Goal: Task Accomplishment & Management: Complete application form

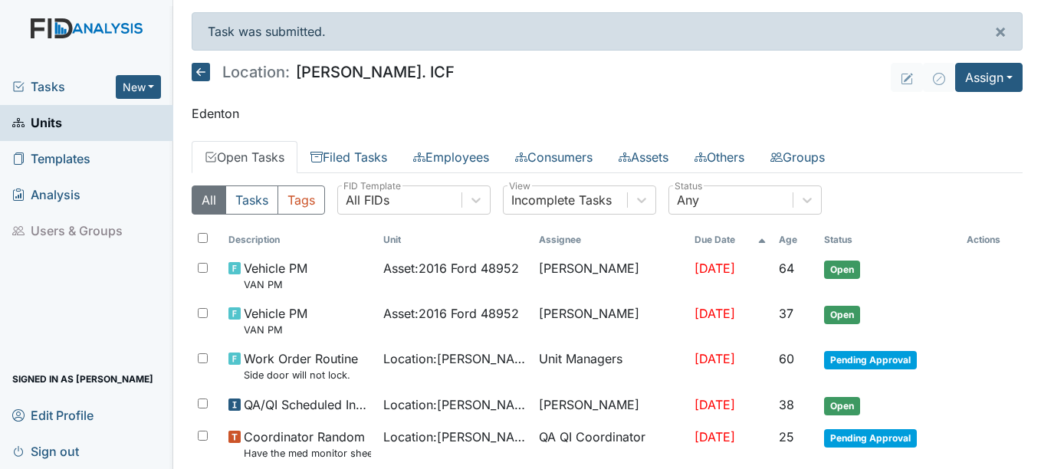
click at [202, 74] on icon at bounding box center [201, 72] width 18 height 18
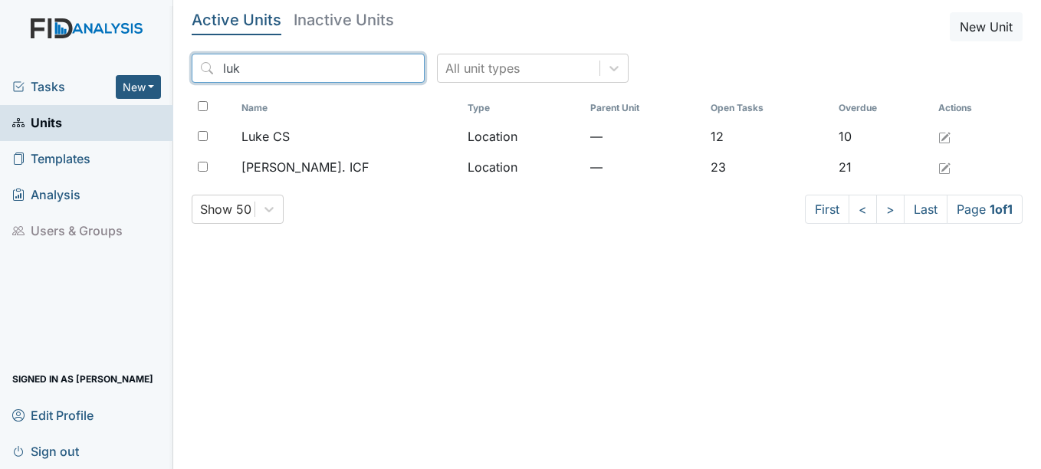
drag, startPoint x: 268, startPoint y: 71, endPoint x: 172, endPoint y: 84, distance: 96.8
click at [172, 84] on div "Tasks New Form Inspection Document Bundle Units Templates Analysis Users & Grou…" at bounding box center [520, 234] width 1041 height 469
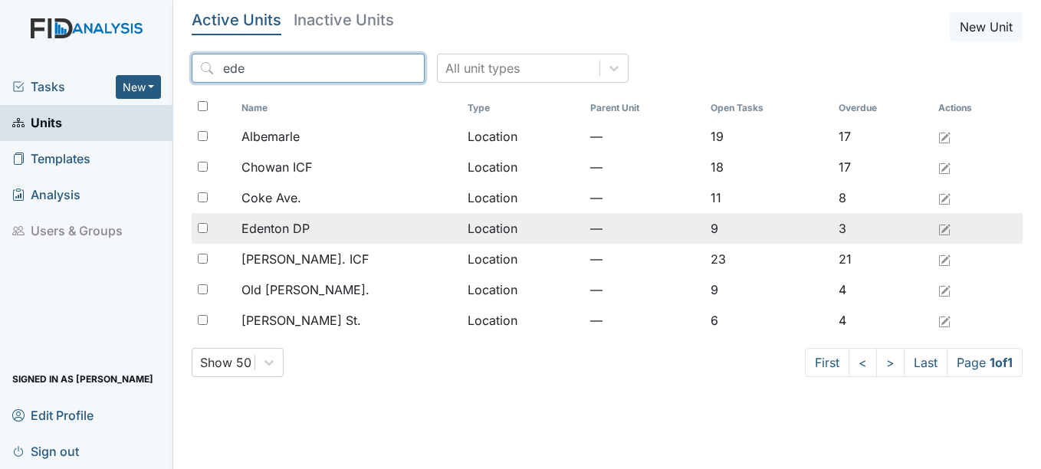
type input "ede"
click at [304, 229] on span "Edenton DP" at bounding box center [275, 228] width 68 height 18
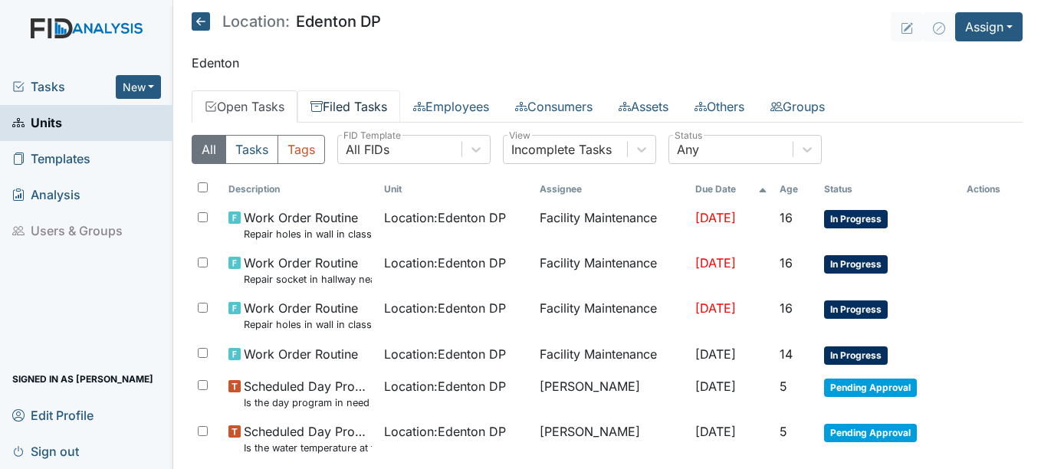
click at [373, 103] on link "Filed Tasks" at bounding box center [348, 106] width 103 height 32
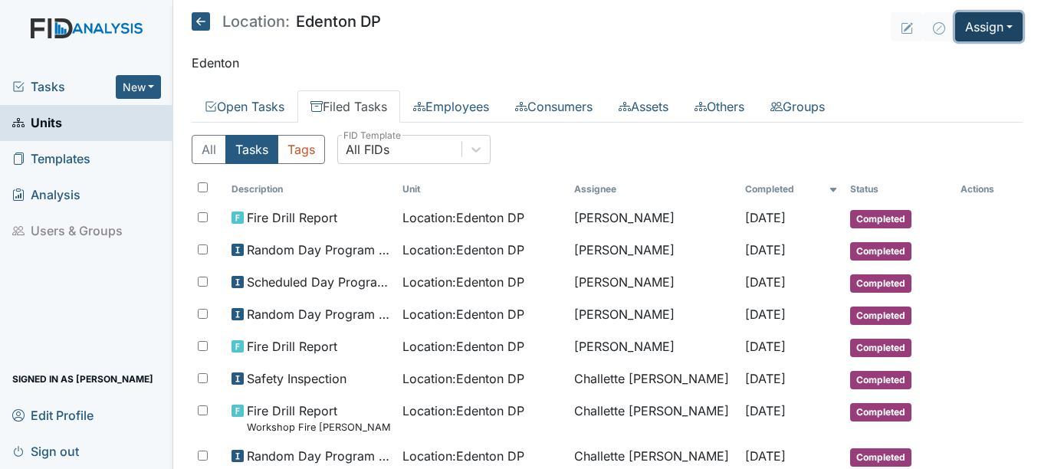
click at [957, 25] on button "Assign" at bounding box center [988, 26] width 67 height 29
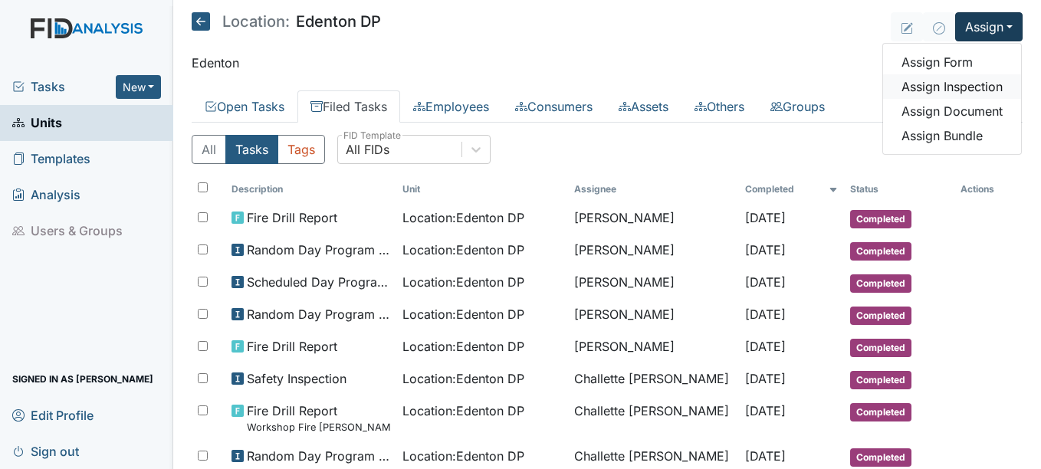
click at [907, 93] on link "Assign Inspection" at bounding box center [952, 86] width 138 height 25
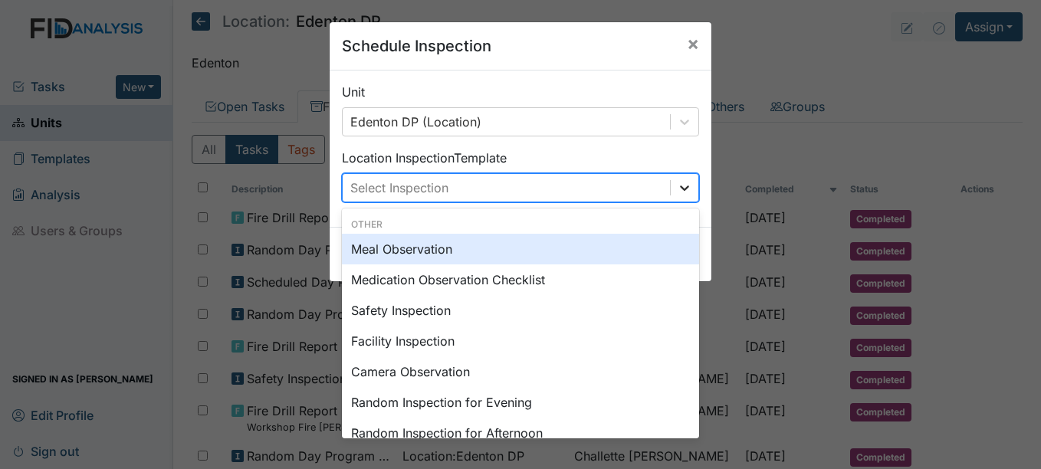
click at [671, 189] on div at bounding box center [685, 188] width 28 height 28
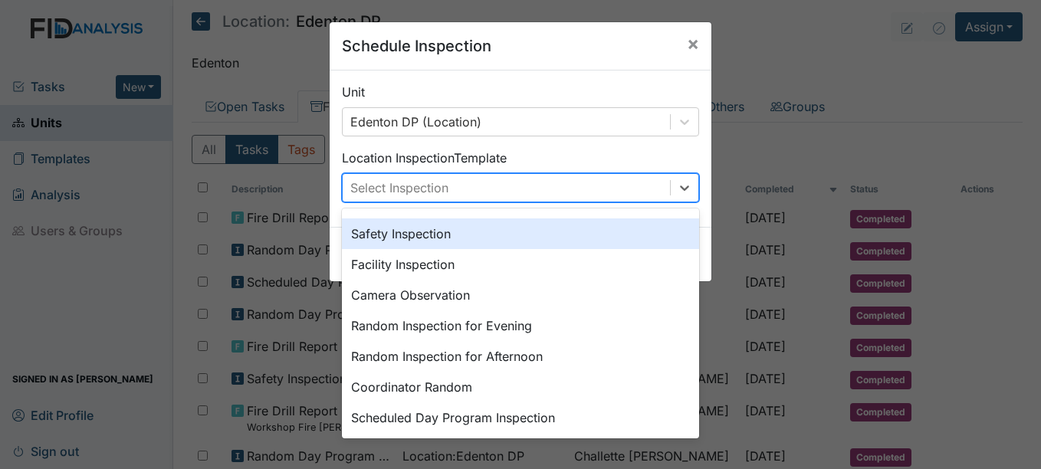
click at [419, 229] on div "Safety Inspection" at bounding box center [520, 233] width 357 height 31
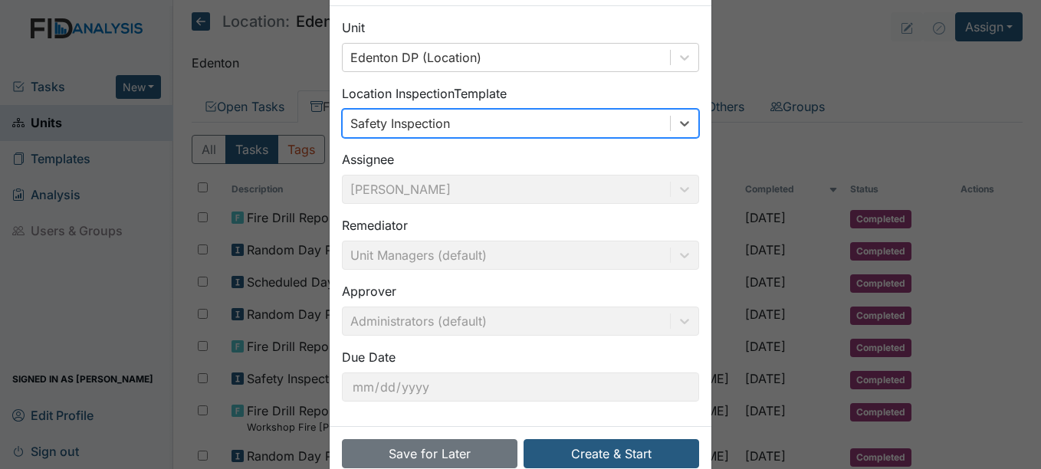
scroll to position [98, 0]
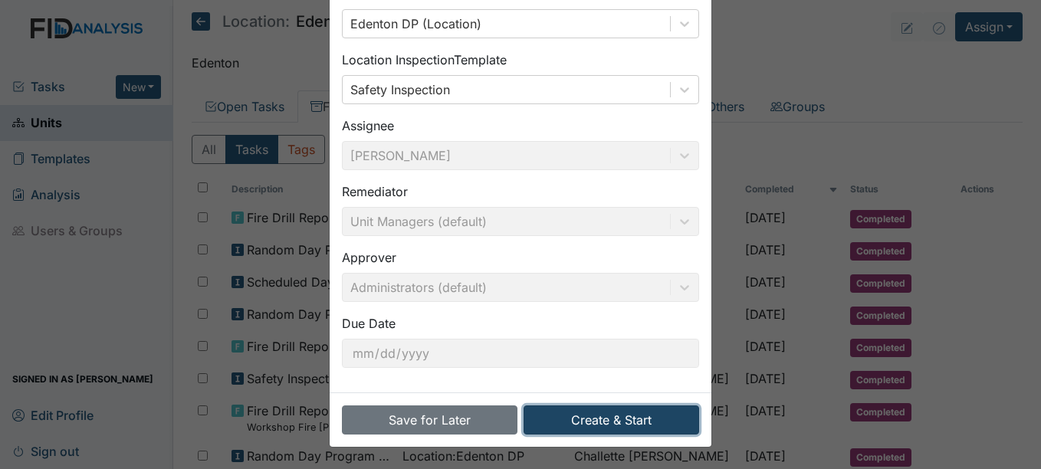
click at [648, 413] on button "Create & Start" at bounding box center [612, 420] width 176 height 29
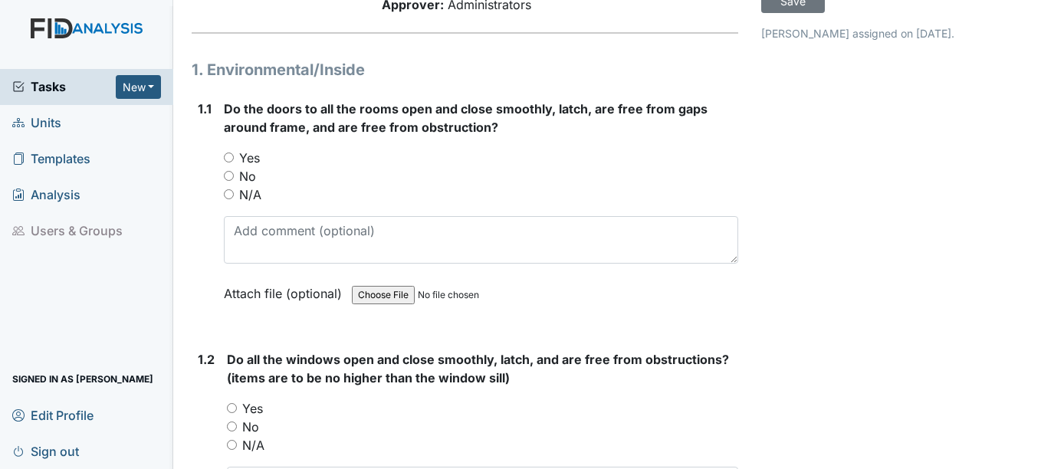
scroll to position [153, 0]
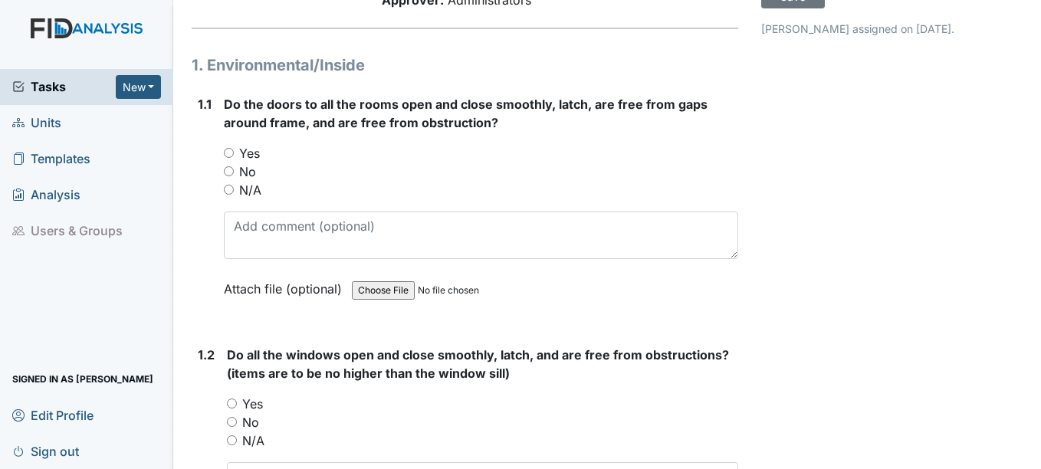
click at [245, 153] on label "Yes" at bounding box center [249, 153] width 21 height 18
click at [234, 153] on input "Yes" at bounding box center [229, 153] width 10 height 10
radio input "true"
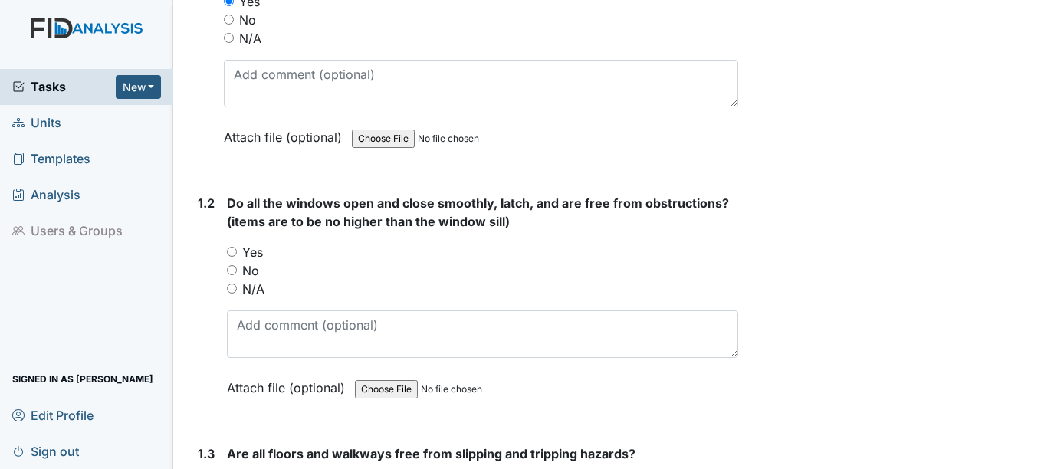
scroll to position [307, 0]
click at [263, 287] on label "N/A" at bounding box center [253, 287] width 22 height 18
click at [237, 287] on input "N/A" at bounding box center [232, 287] width 10 height 10
radio input "true"
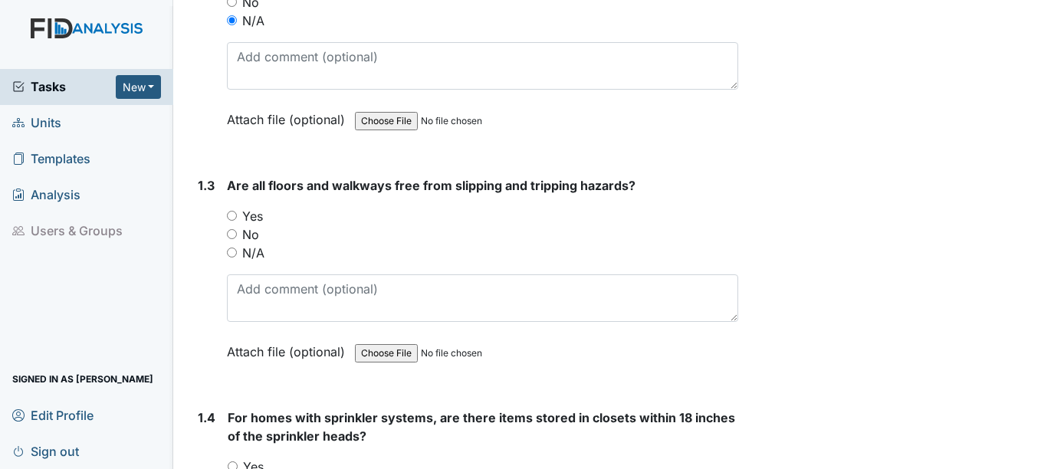
scroll to position [613, 0]
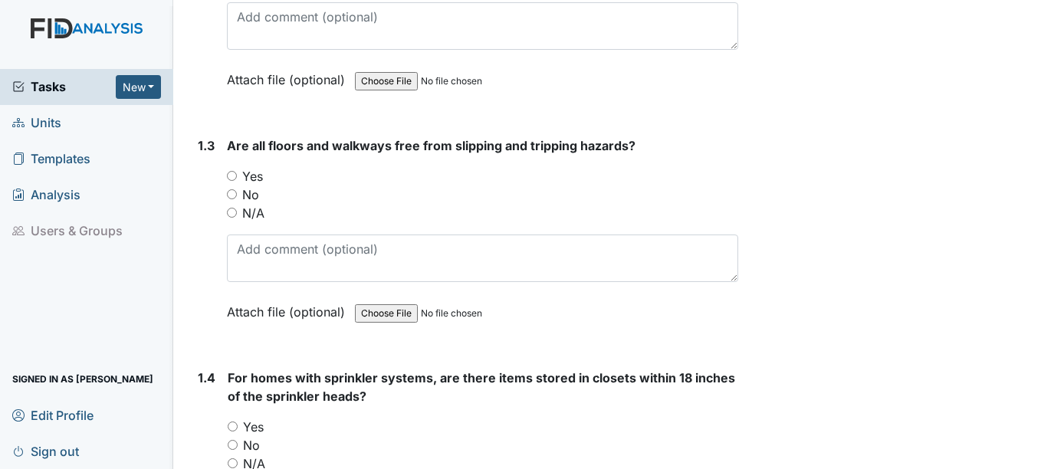
click at [248, 172] on label "Yes" at bounding box center [252, 176] width 21 height 18
click at [237, 172] on input "Yes" at bounding box center [232, 176] width 10 height 10
radio input "true"
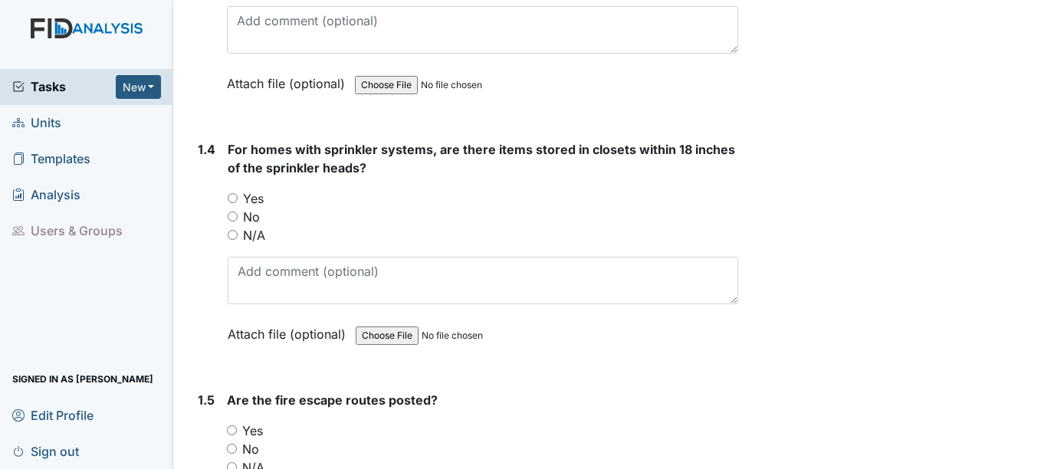
scroll to position [843, 0]
click at [250, 237] on label "N/A" at bounding box center [254, 234] width 22 height 18
click at [238, 237] on input "N/A" at bounding box center [233, 233] width 10 height 10
radio input "true"
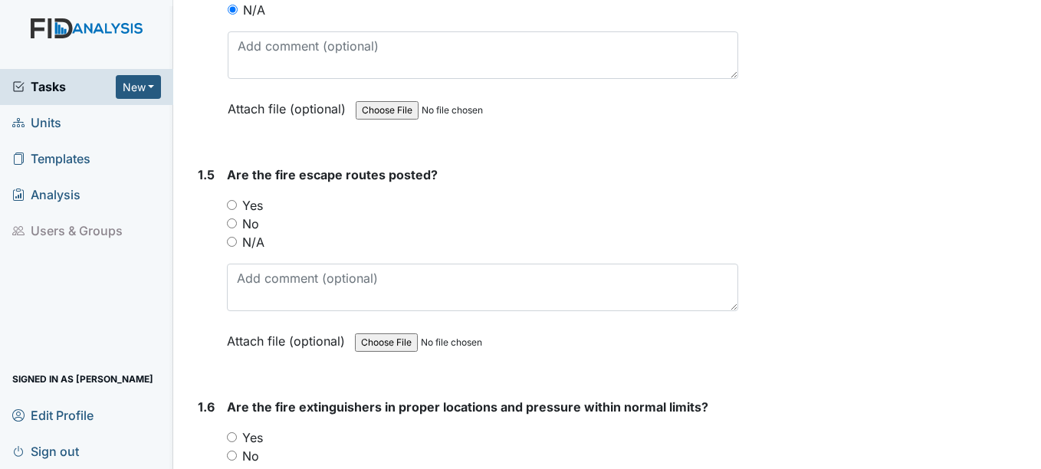
scroll to position [1073, 0]
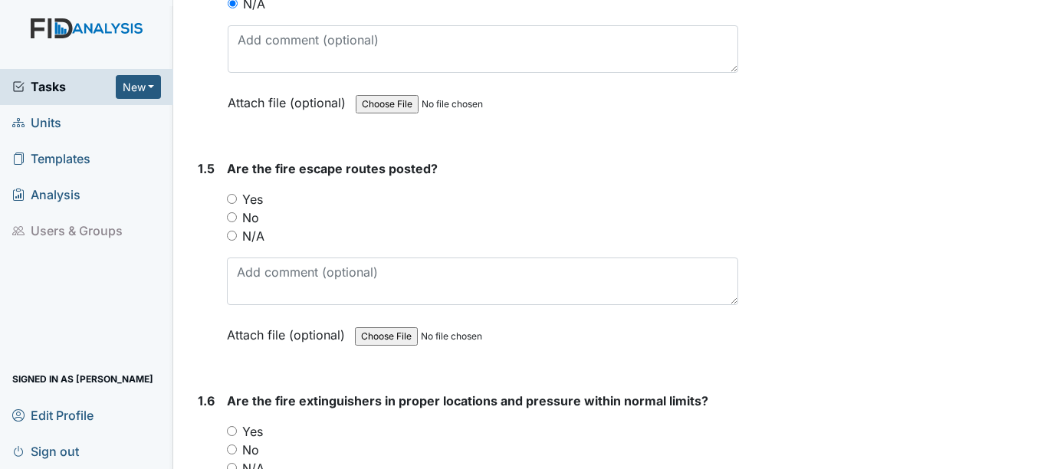
click at [254, 203] on label "Yes" at bounding box center [252, 199] width 21 height 18
click at [237, 203] on input "Yes" at bounding box center [232, 199] width 10 height 10
radio input "true"
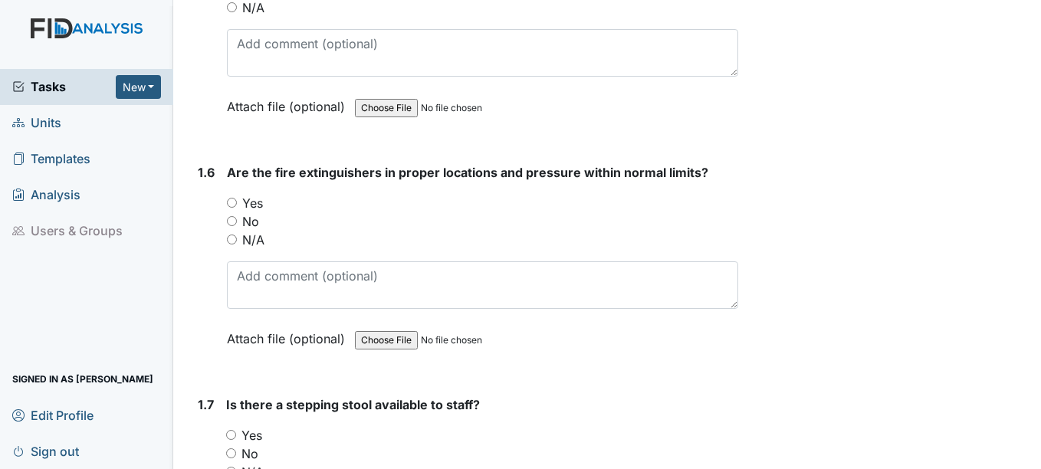
scroll to position [1303, 0]
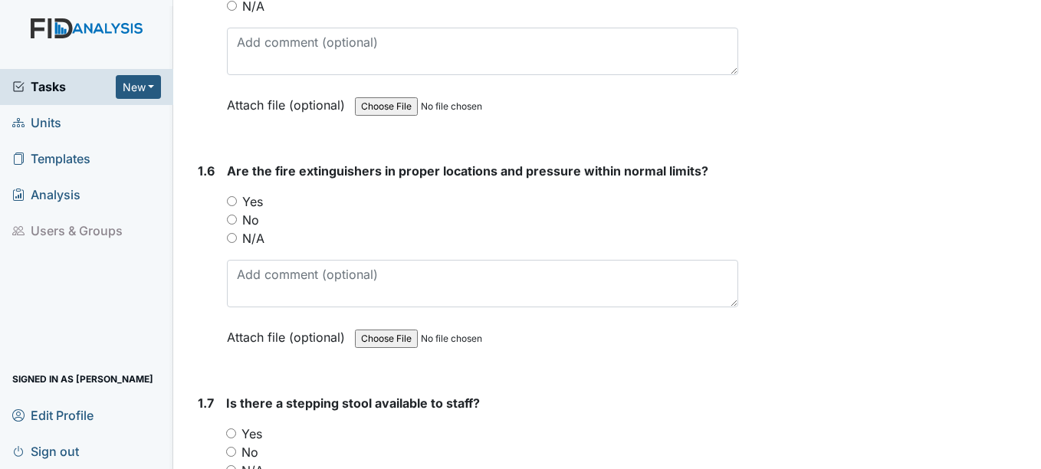
click at [255, 205] on label "Yes" at bounding box center [252, 201] width 21 height 18
click at [237, 205] on input "Yes" at bounding box center [232, 201] width 10 height 10
radio input "true"
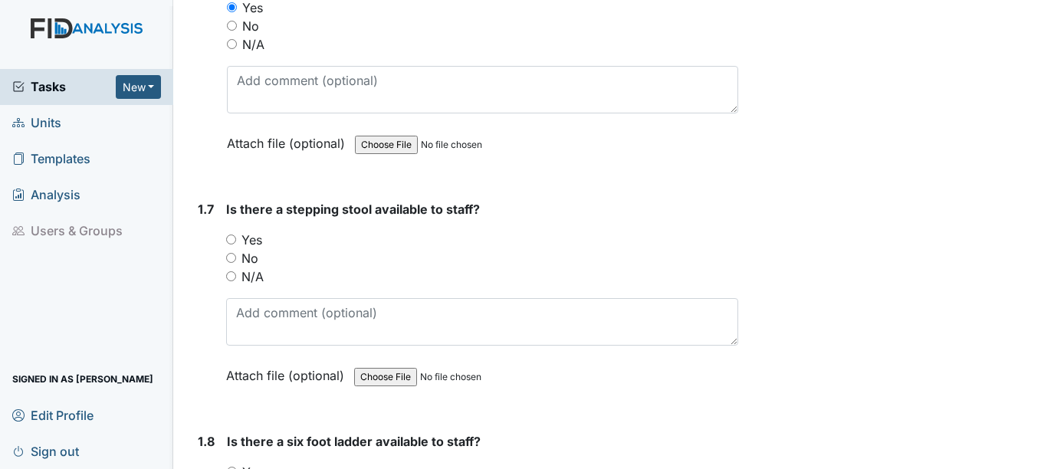
scroll to position [1533, 0]
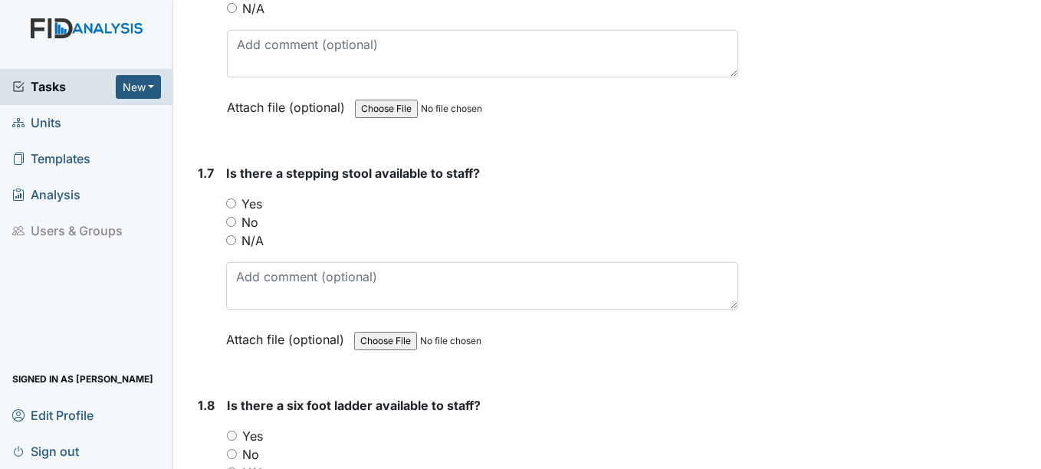
click at [256, 214] on label "No" at bounding box center [249, 222] width 17 height 18
click at [236, 217] on input "No" at bounding box center [231, 222] width 10 height 10
radio input "true"
click at [255, 205] on label "Yes" at bounding box center [251, 204] width 21 height 18
click at [236, 205] on input "Yes" at bounding box center [231, 204] width 10 height 10
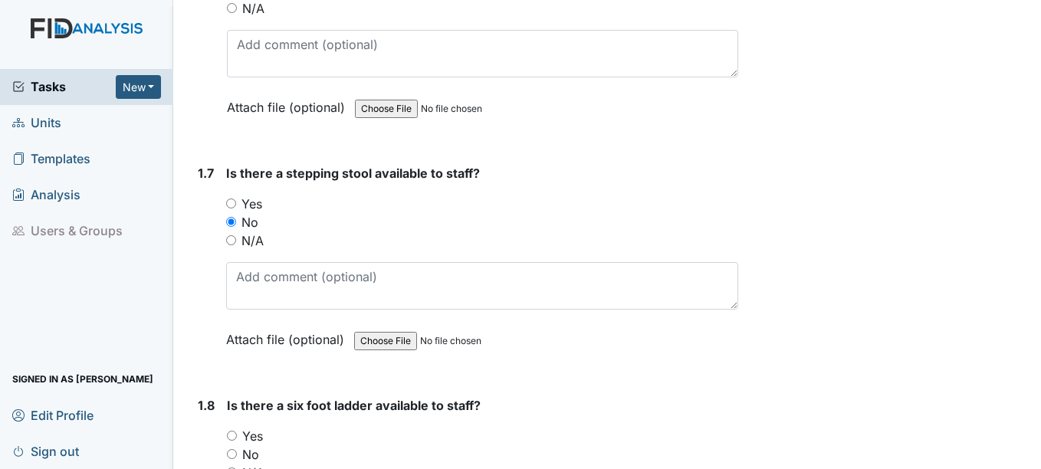
radio input "true"
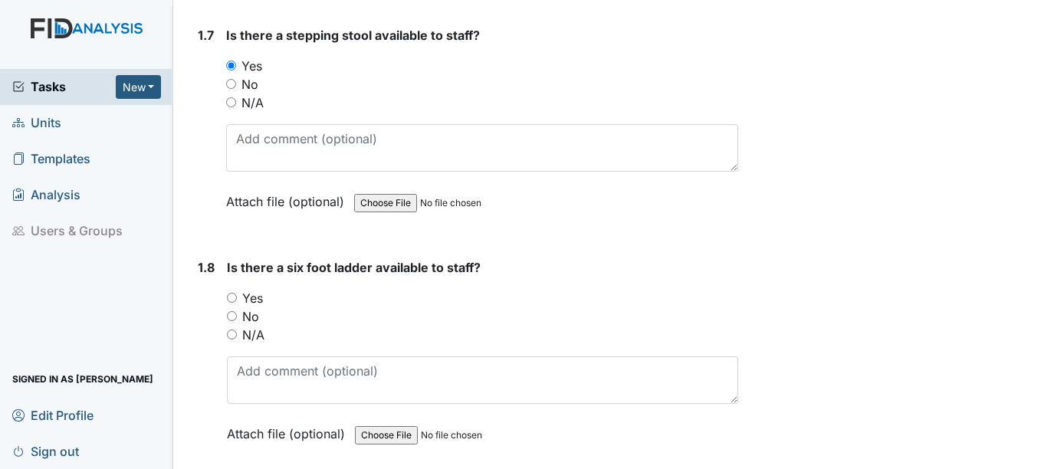
scroll to position [1687, 0]
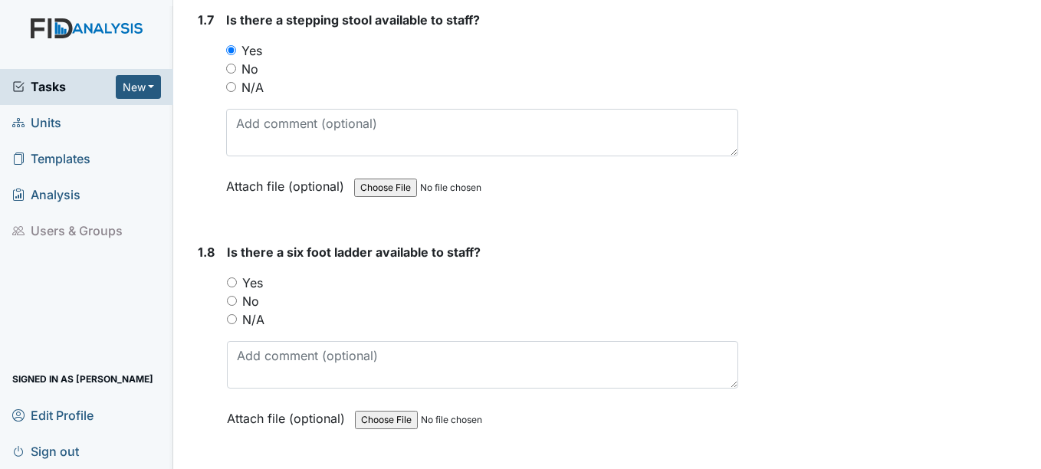
click at [258, 320] on label "N/A" at bounding box center [253, 319] width 22 height 18
click at [237, 320] on input "N/A" at bounding box center [232, 319] width 10 height 10
radio input "true"
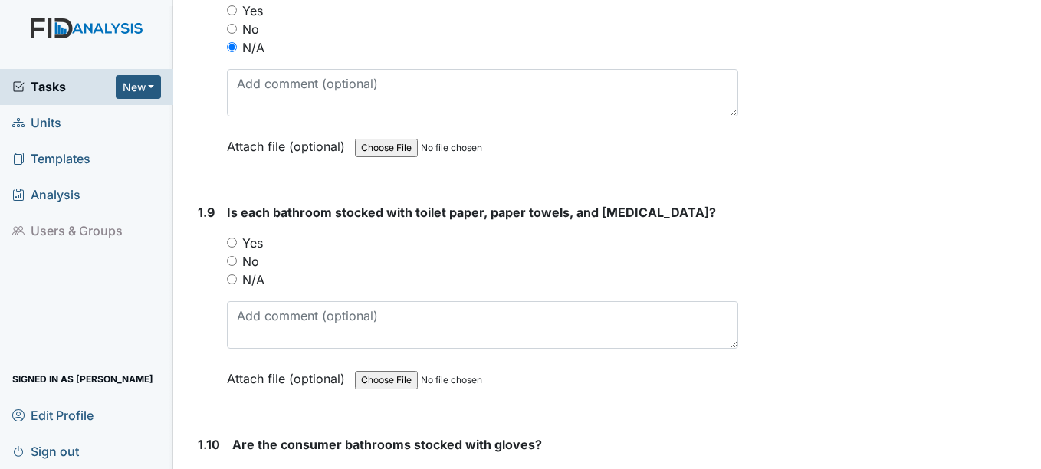
scroll to position [1993, 0]
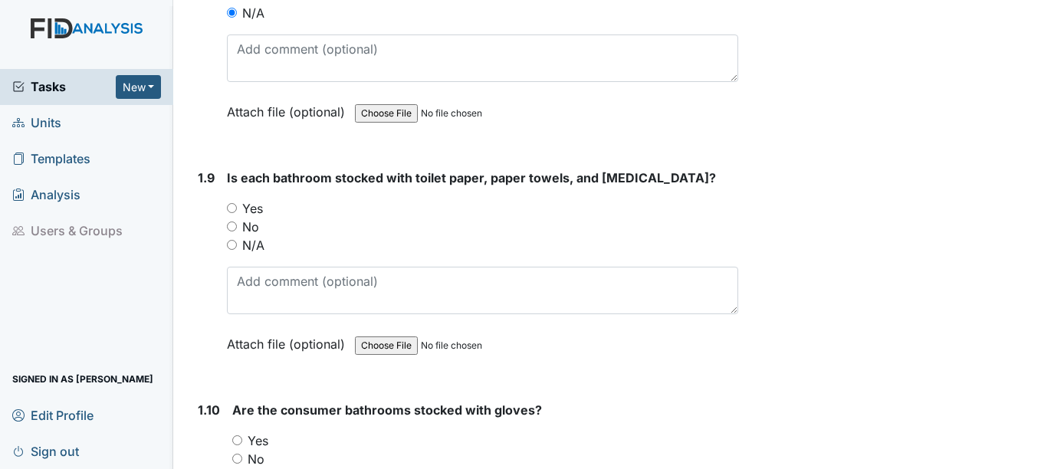
click at [251, 214] on label "Yes" at bounding box center [252, 208] width 21 height 18
click at [237, 213] on input "Yes" at bounding box center [232, 208] width 10 height 10
radio input "true"
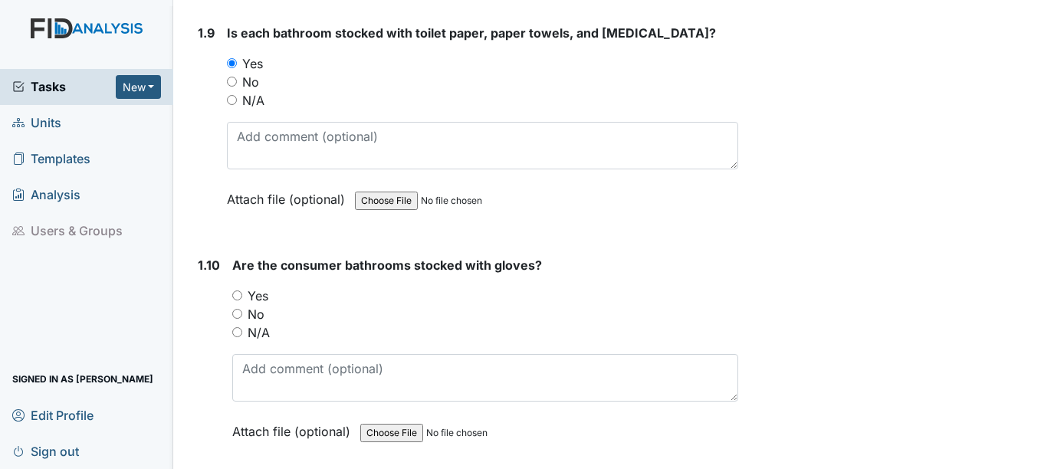
scroll to position [2147, 0]
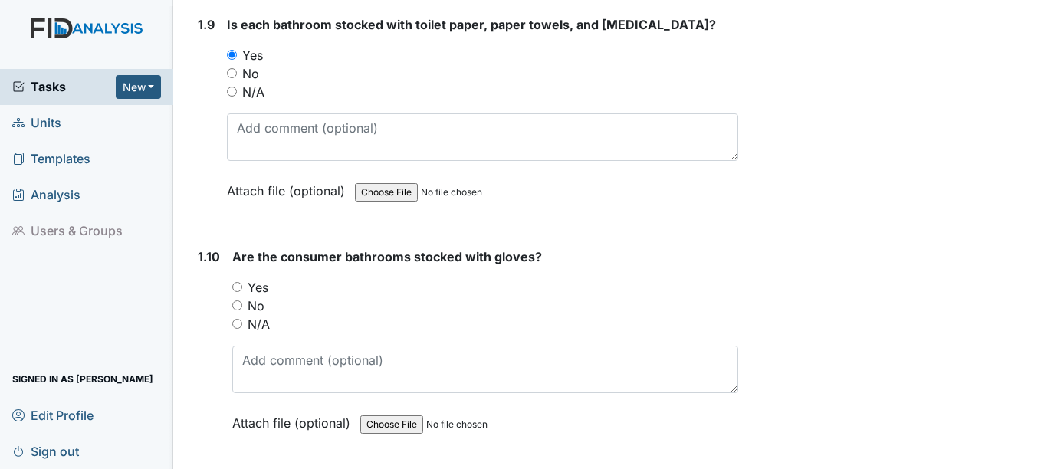
click at [266, 286] on label "Yes" at bounding box center [258, 287] width 21 height 18
click at [242, 286] on input "Yes" at bounding box center [237, 287] width 10 height 10
radio input "true"
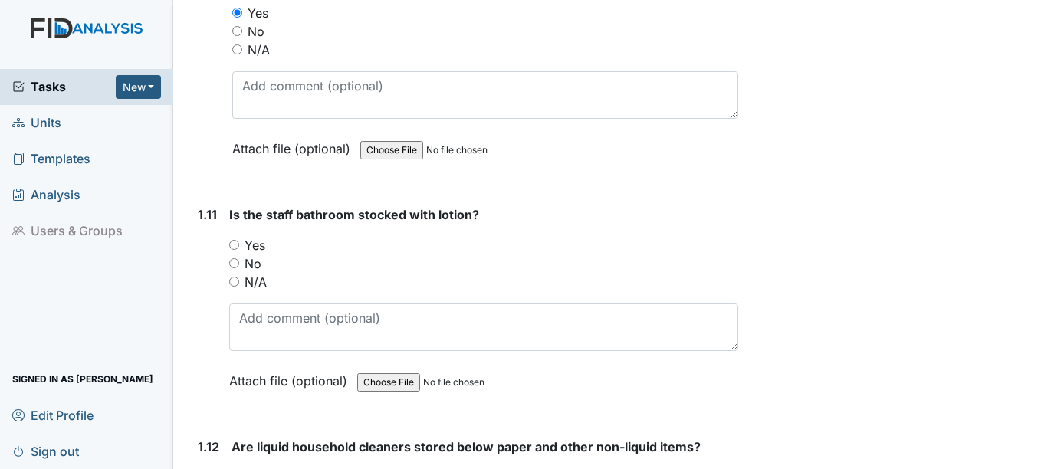
scroll to position [2453, 0]
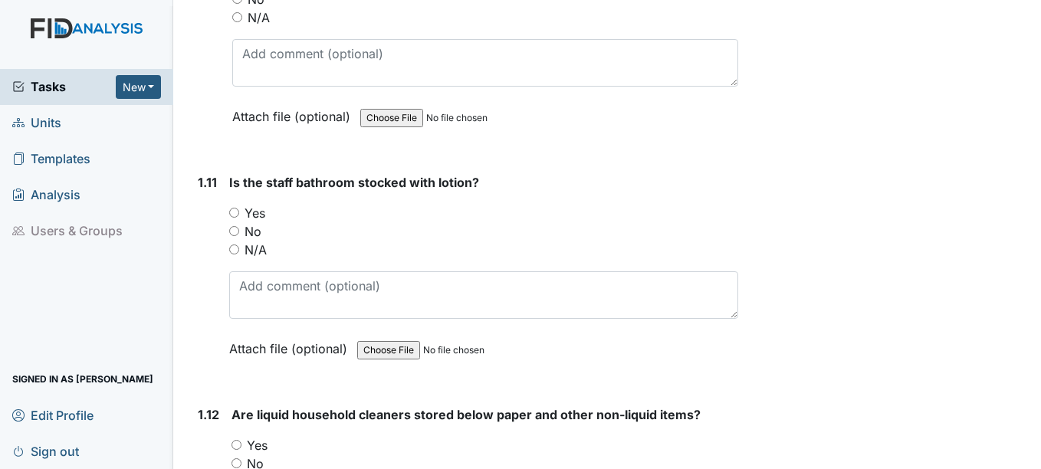
click at [248, 212] on label "Yes" at bounding box center [255, 213] width 21 height 18
click at [239, 212] on input "Yes" at bounding box center [234, 213] width 10 height 10
radio input "true"
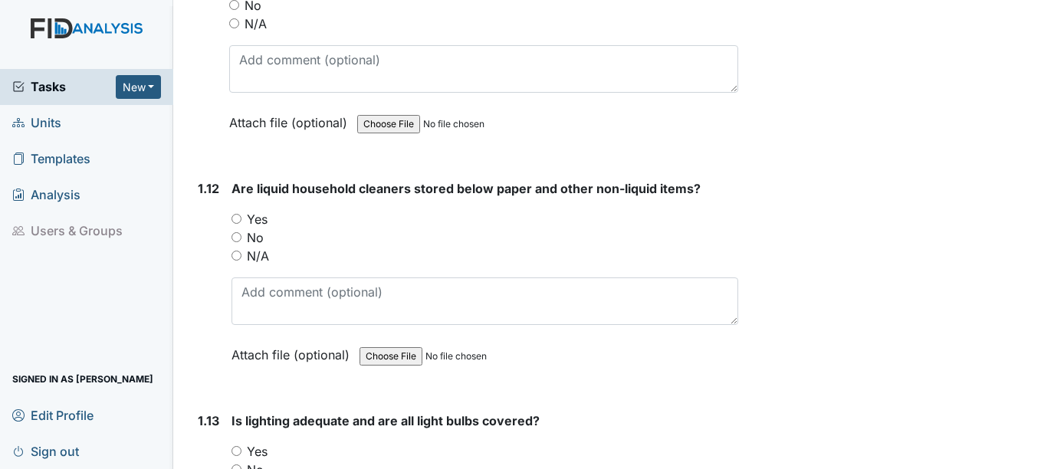
scroll to position [2683, 0]
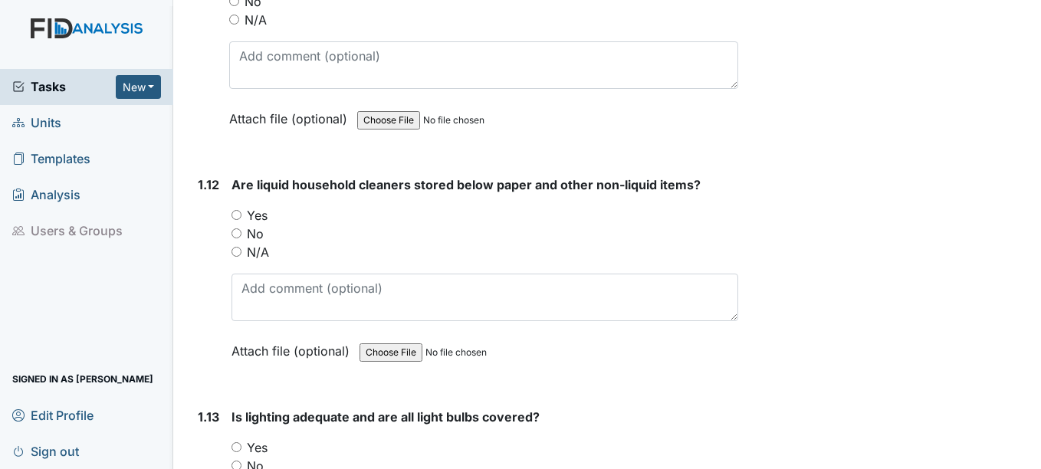
click at [249, 219] on label "Yes" at bounding box center [257, 215] width 21 height 18
click at [241, 219] on input "Yes" at bounding box center [237, 215] width 10 height 10
radio input "true"
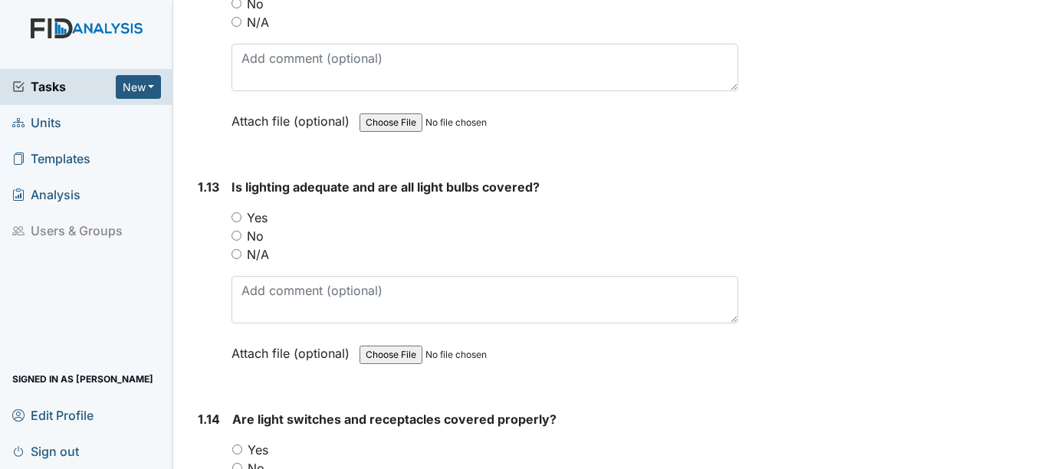
click at [249, 219] on label "Yes" at bounding box center [257, 218] width 21 height 18
click at [241, 219] on input "Yes" at bounding box center [237, 217] width 10 height 10
radio input "true"
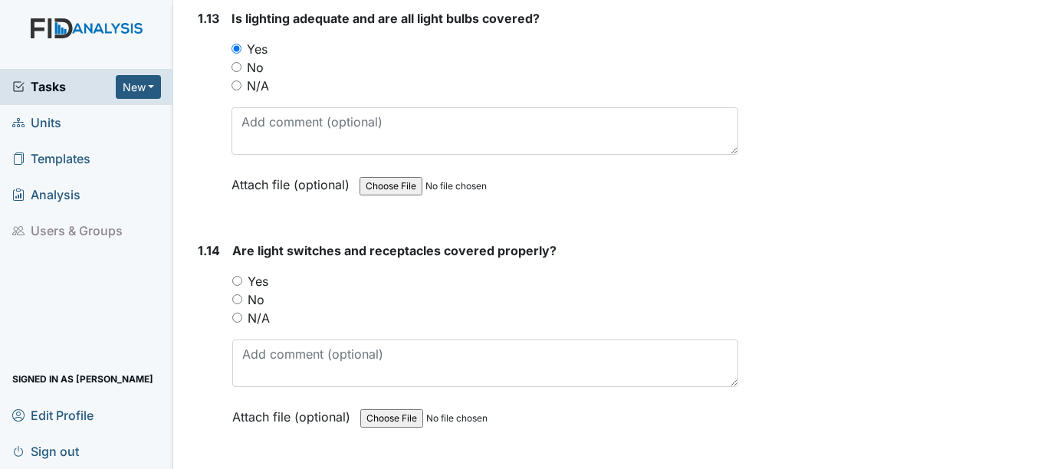
scroll to position [3220, 0]
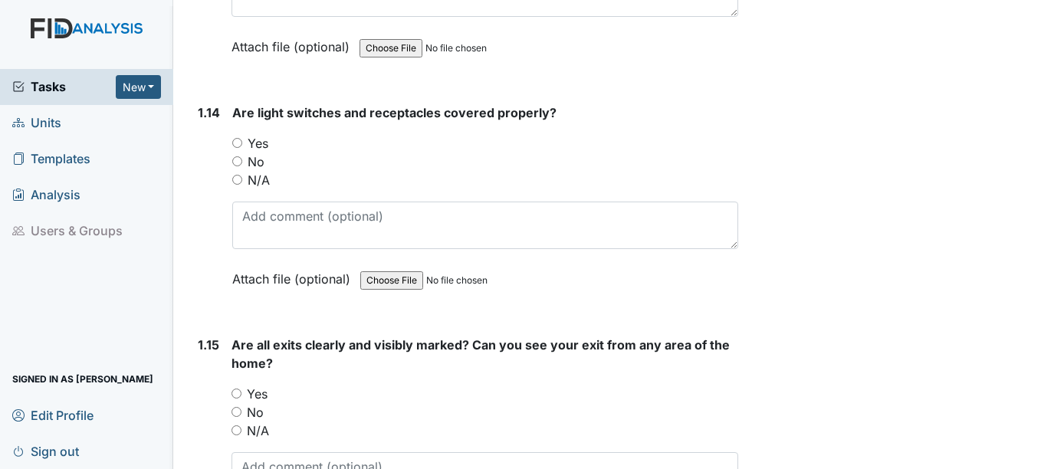
click at [258, 142] on label "Yes" at bounding box center [258, 143] width 21 height 18
click at [242, 142] on input "Yes" at bounding box center [237, 143] width 10 height 10
radio input "true"
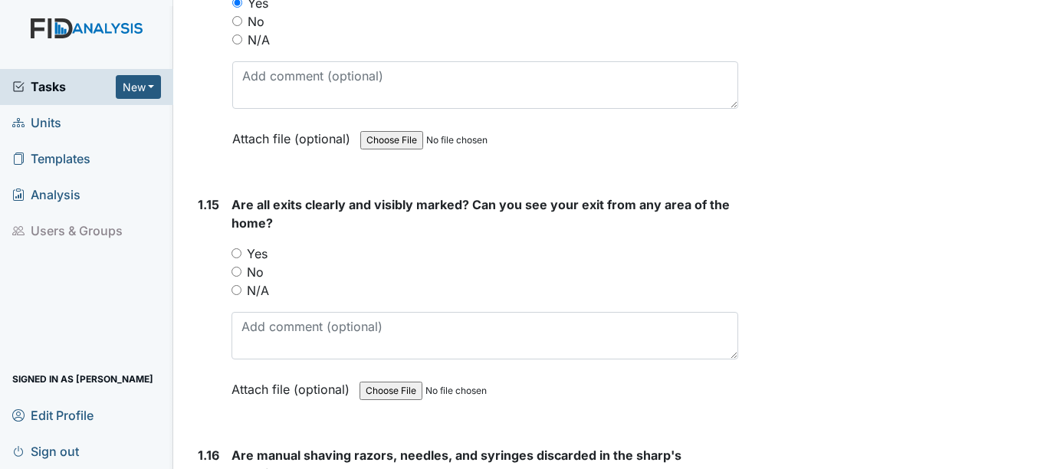
scroll to position [3373, 0]
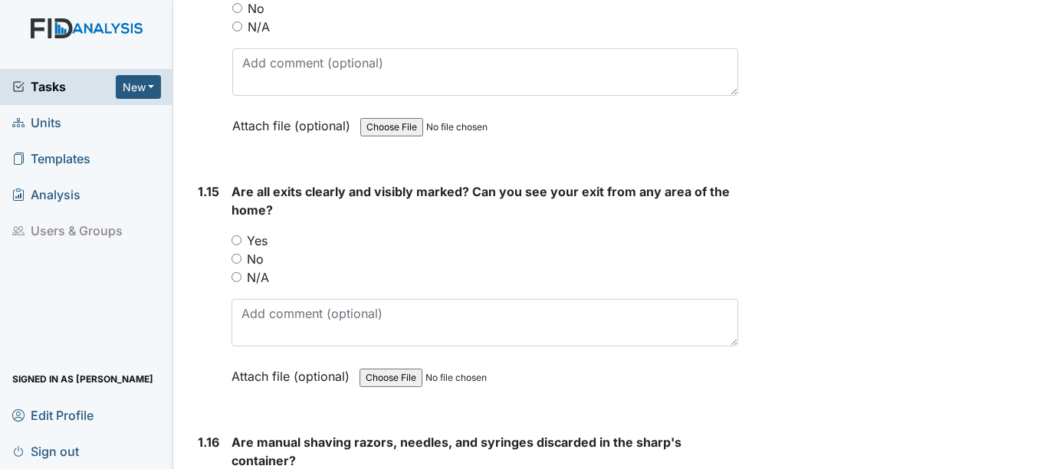
click at [267, 238] on label "Yes" at bounding box center [257, 241] width 21 height 18
click at [241, 238] on input "Yes" at bounding box center [237, 240] width 10 height 10
radio input "true"
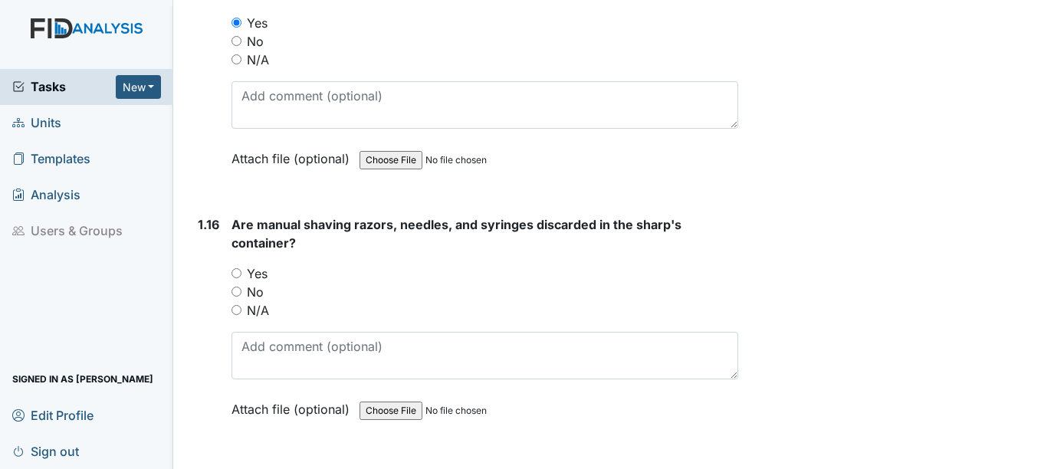
scroll to position [3603, 0]
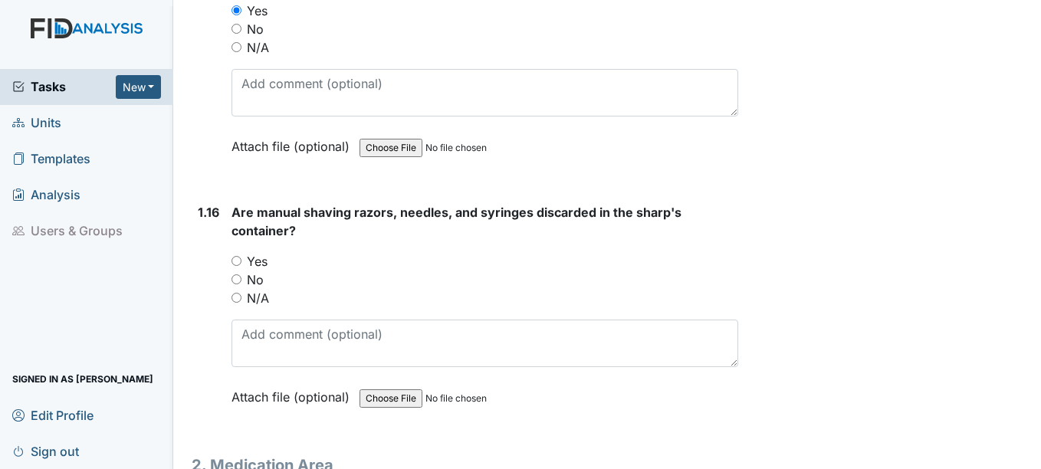
click at [268, 300] on label "N/A" at bounding box center [258, 298] width 22 height 18
click at [241, 300] on input "N/A" at bounding box center [237, 298] width 10 height 10
radio input "true"
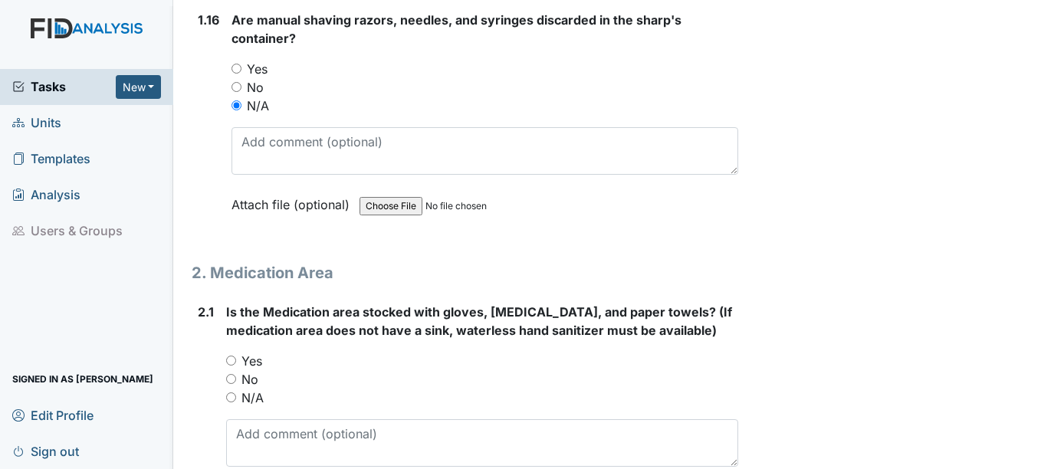
scroll to position [3833, 0]
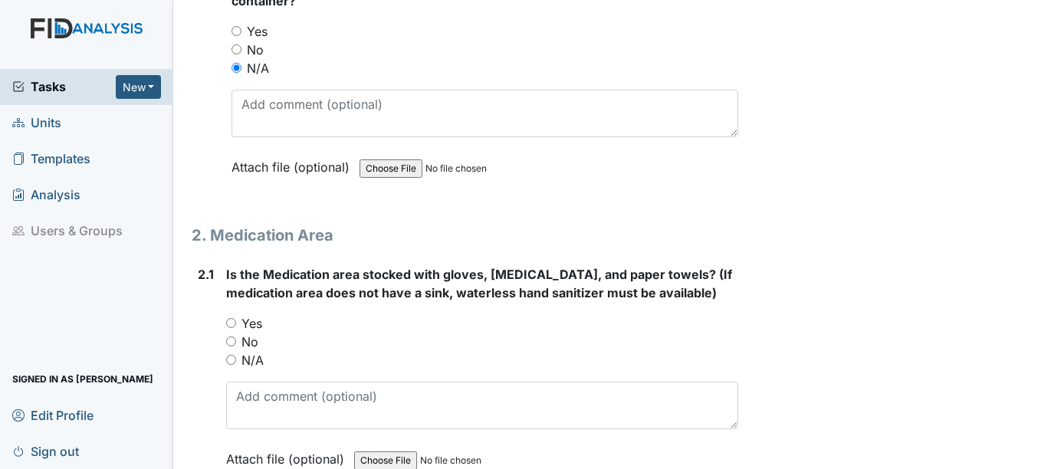
click at [261, 319] on label "Yes" at bounding box center [251, 323] width 21 height 18
click at [236, 319] on input "Yes" at bounding box center [231, 323] width 10 height 10
radio input "true"
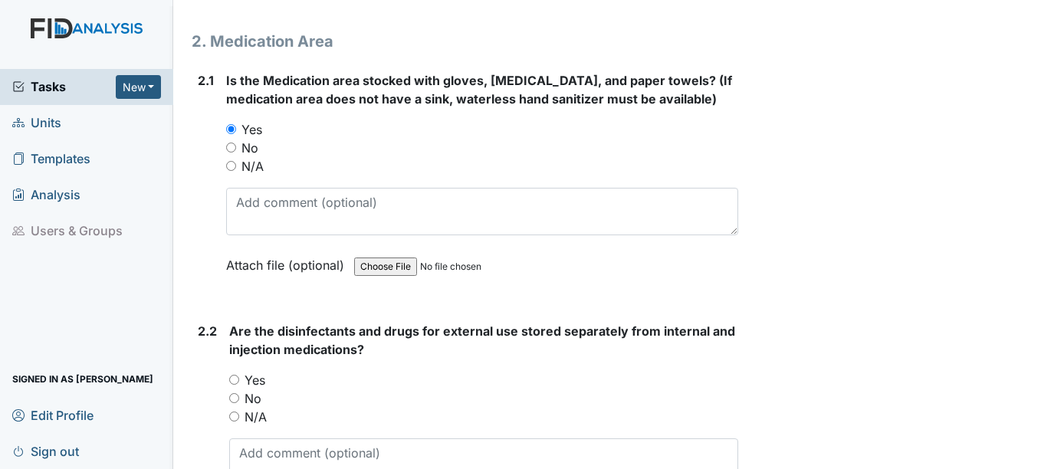
scroll to position [4063, 0]
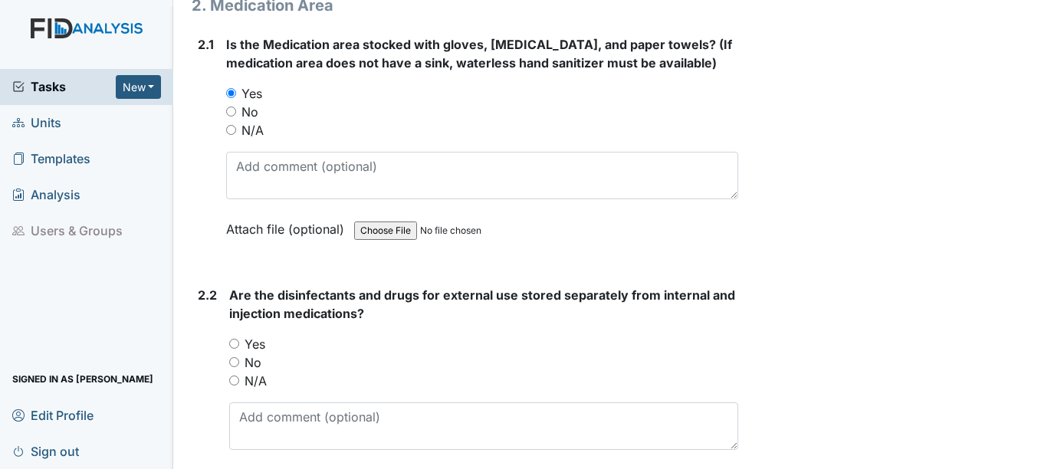
click at [249, 345] on label "Yes" at bounding box center [255, 344] width 21 height 18
click at [239, 345] on input "Yes" at bounding box center [234, 344] width 10 height 10
radio input "true"
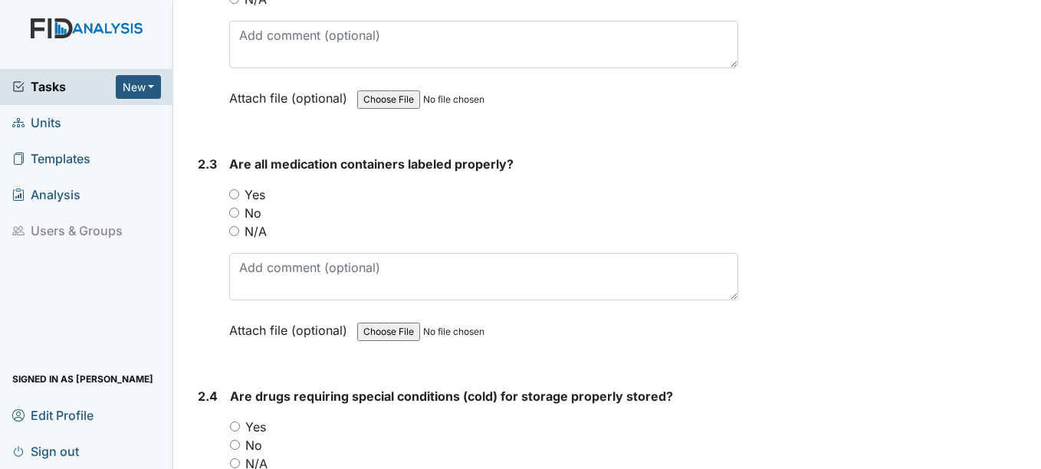
scroll to position [4447, 0]
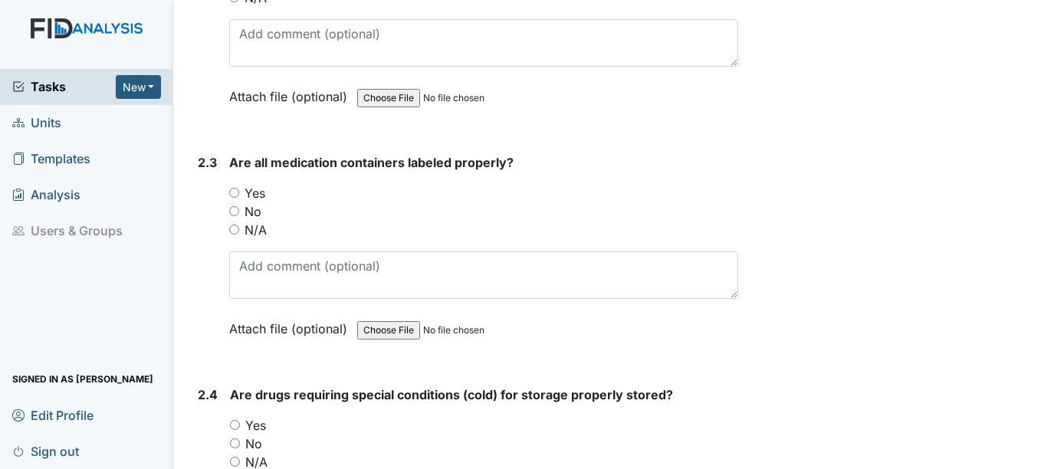
click at [247, 199] on label "Yes" at bounding box center [255, 193] width 21 height 18
click at [239, 198] on input "Yes" at bounding box center [234, 193] width 10 height 10
radio input "true"
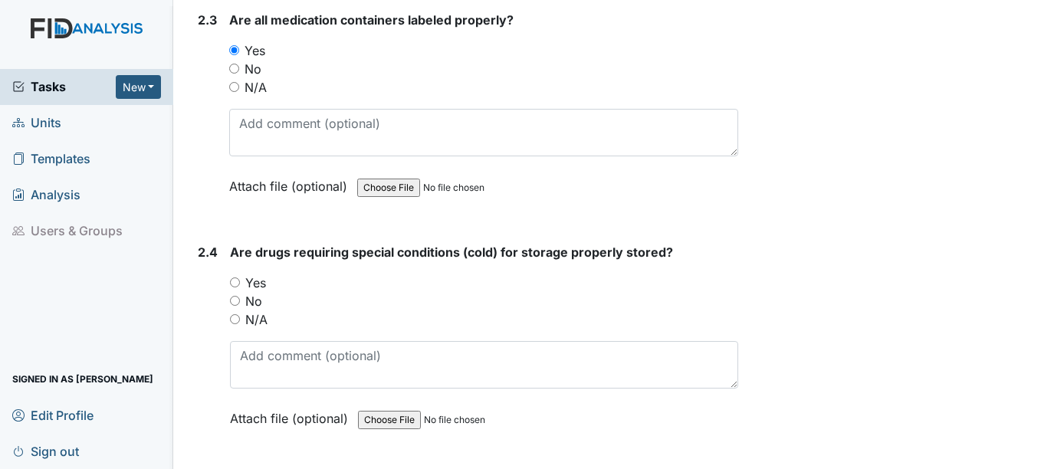
scroll to position [4600, 0]
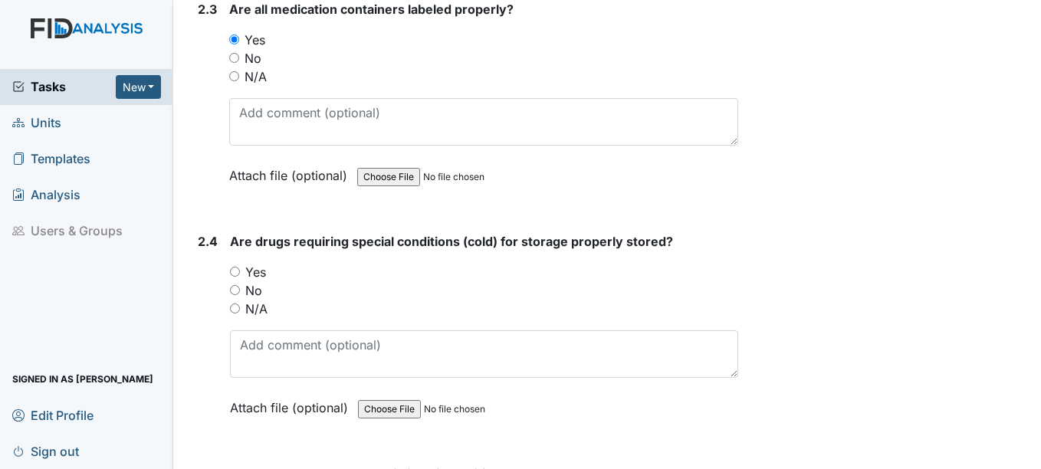
click at [254, 272] on label "Yes" at bounding box center [255, 272] width 21 height 18
click at [240, 272] on input "Yes" at bounding box center [235, 272] width 10 height 10
radio input "true"
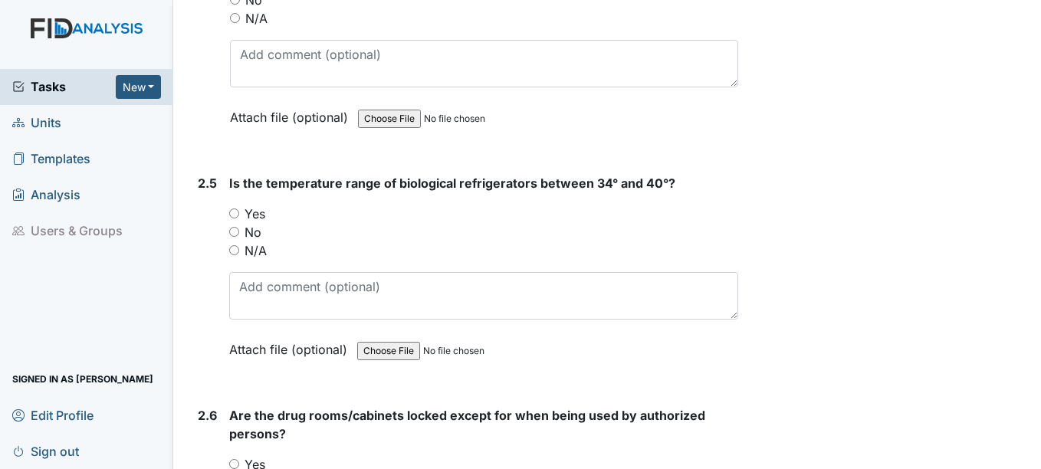
scroll to position [4907, 0]
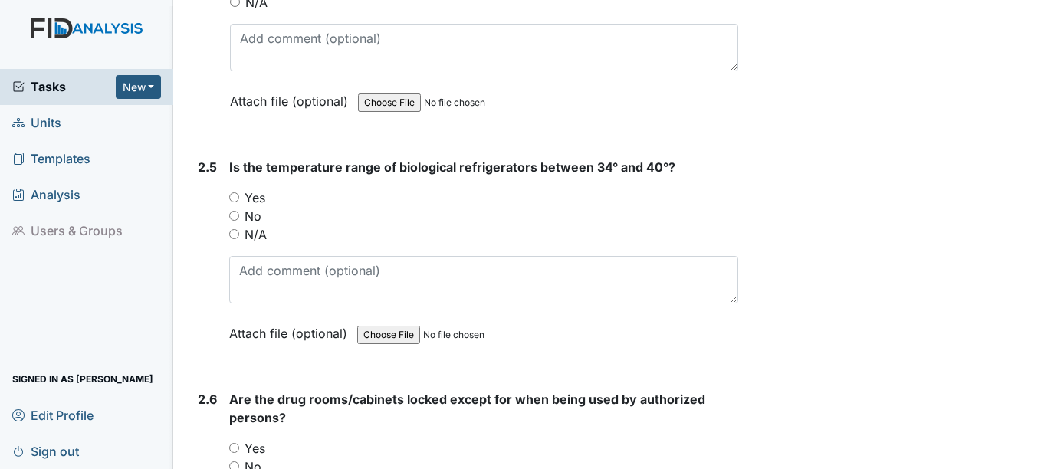
click at [257, 195] on label "Yes" at bounding box center [255, 198] width 21 height 18
click at [239, 195] on input "Yes" at bounding box center [234, 197] width 10 height 10
radio input "true"
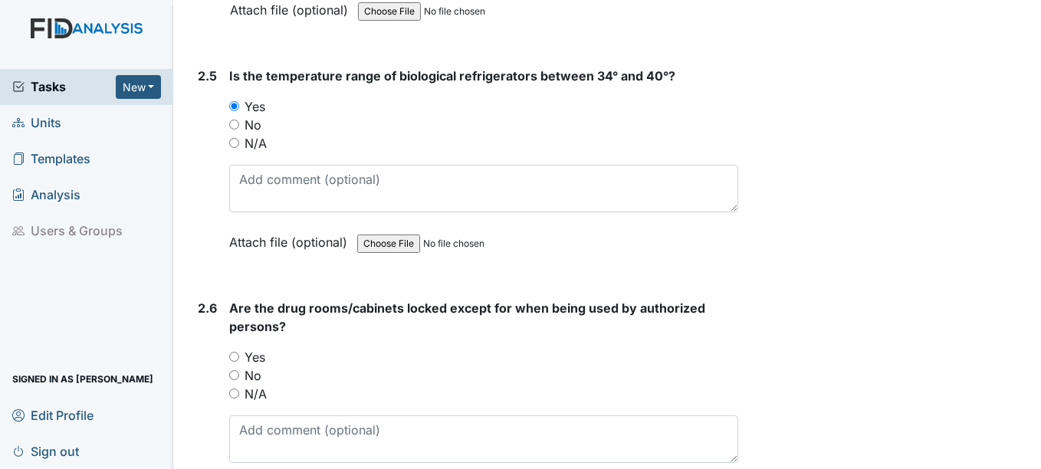
scroll to position [5060, 0]
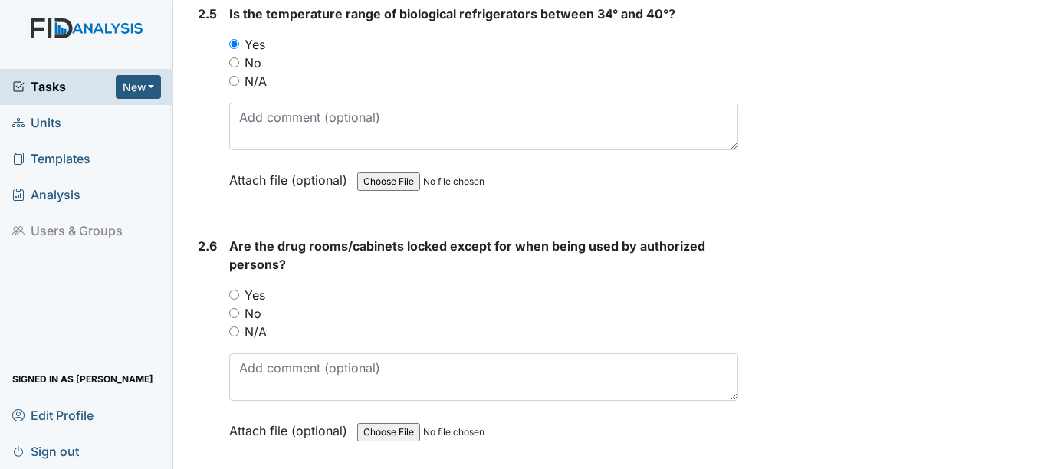
click at [259, 295] on label "Yes" at bounding box center [255, 295] width 21 height 18
click at [239, 295] on input "Yes" at bounding box center [234, 295] width 10 height 10
radio input "true"
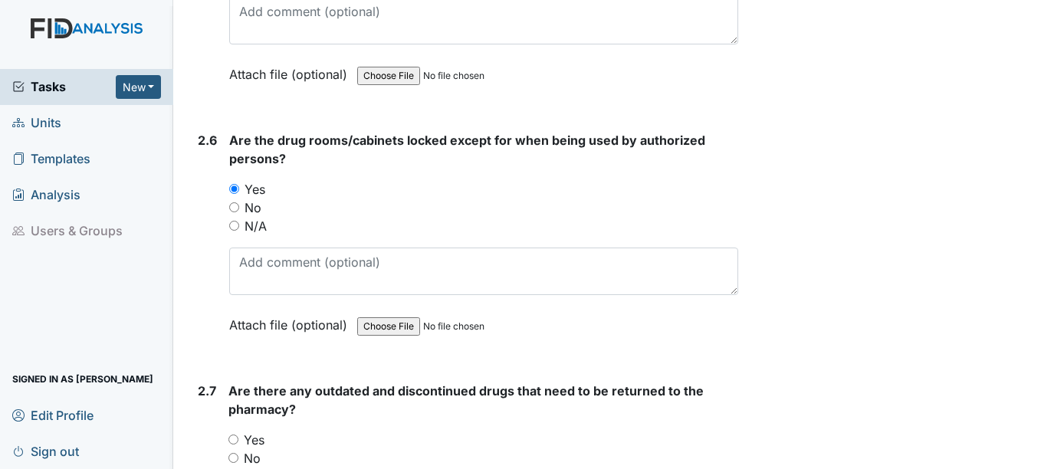
scroll to position [5290, 0]
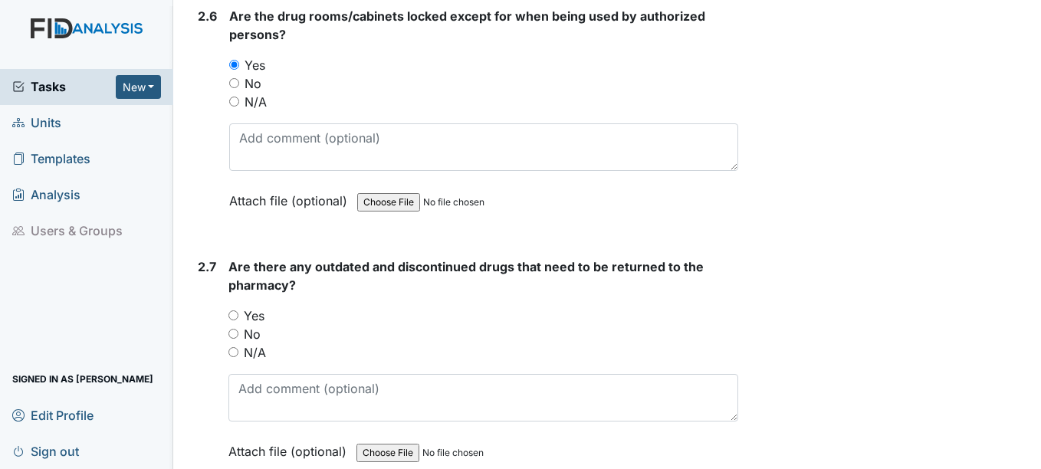
click at [251, 350] on label "N/A" at bounding box center [255, 352] width 22 height 18
click at [238, 350] on input "N/A" at bounding box center [233, 352] width 10 height 10
radio input "true"
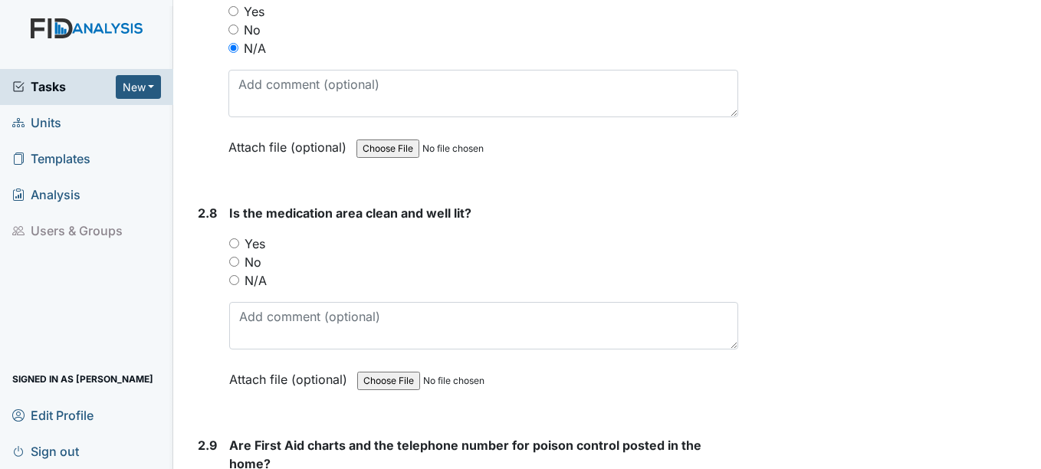
scroll to position [5597, 0]
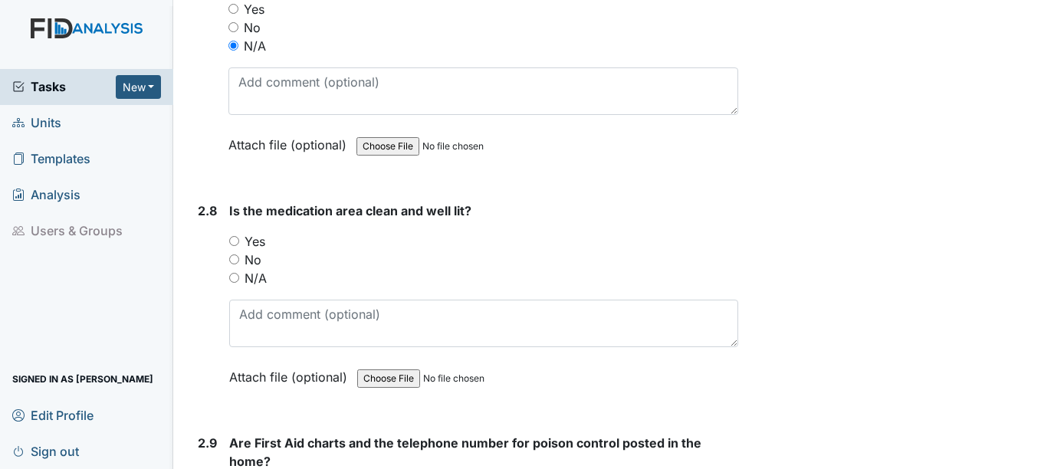
click at [253, 248] on label "Yes" at bounding box center [255, 241] width 21 height 18
click at [239, 246] on input "Yes" at bounding box center [234, 241] width 10 height 10
radio input "true"
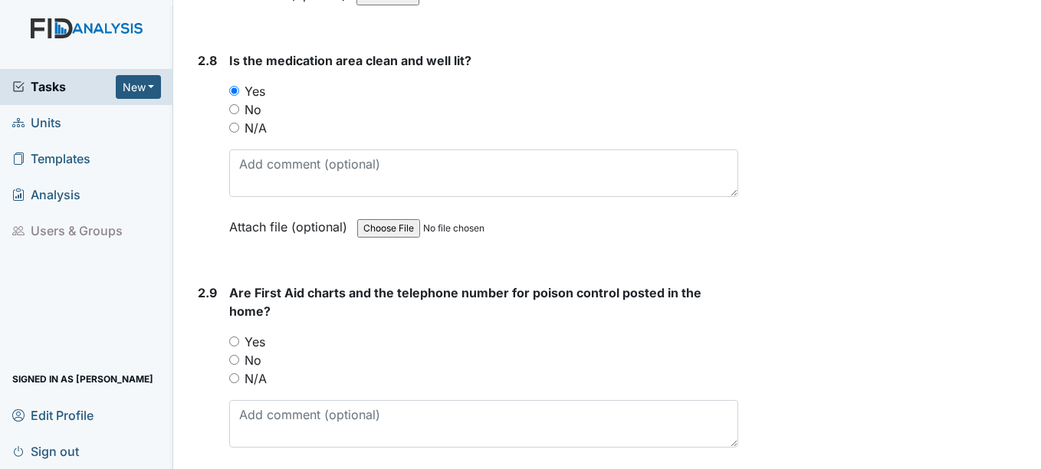
scroll to position [5750, 0]
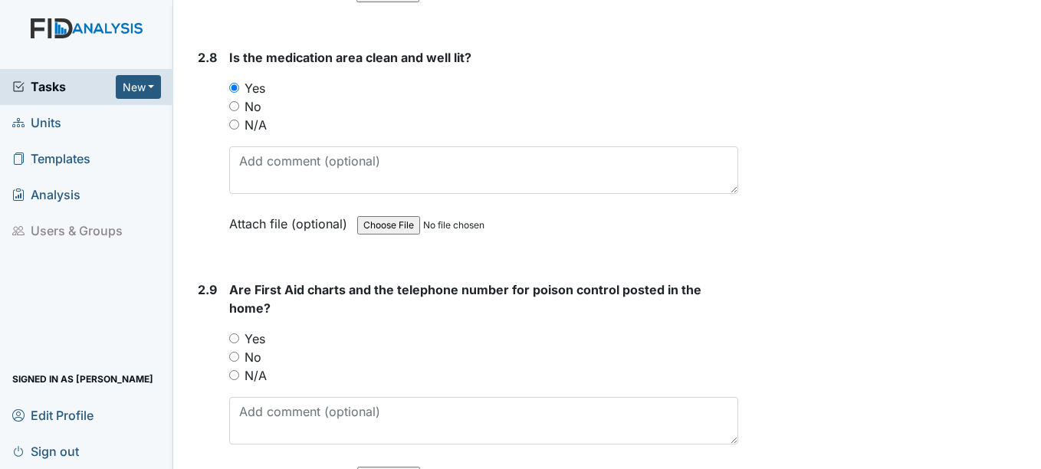
click at [258, 347] on label "Yes" at bounding box center [255, 339] width 21 height 18
click at [239, 343] on input "Yes" at bounding box center [234, 338] width 10 height 10
radio input "true"
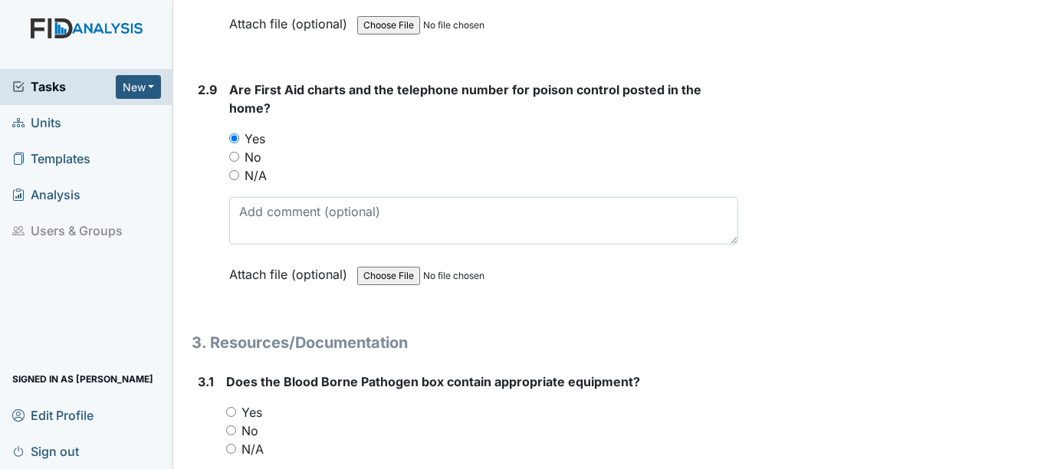
scroll to position [5980, 0]
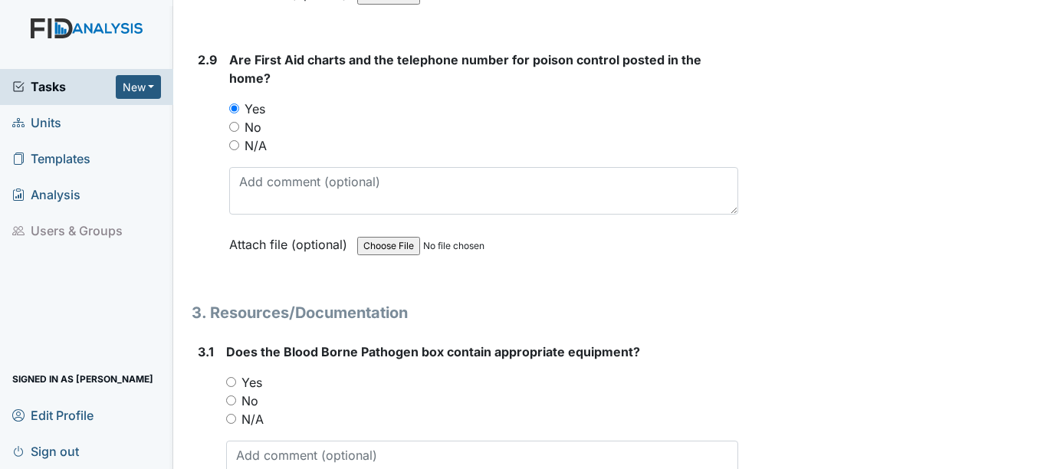
click at [257, 376] on label "Yes" at bounding box center [251, 382] width 21 height 18
click at [236, 377] on input "Yes" at bounding box center [231, 382] width 10 height 10
radio input "true"
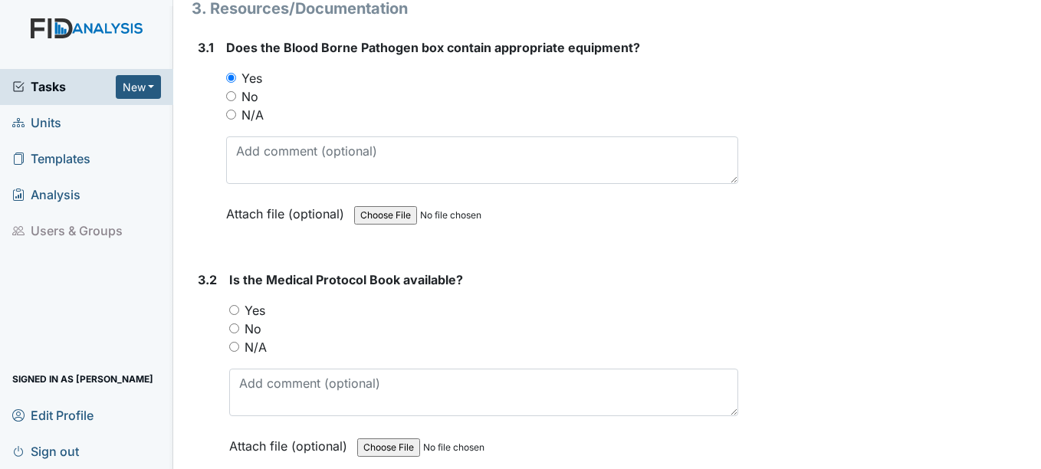
scroll to position [6286, 0]
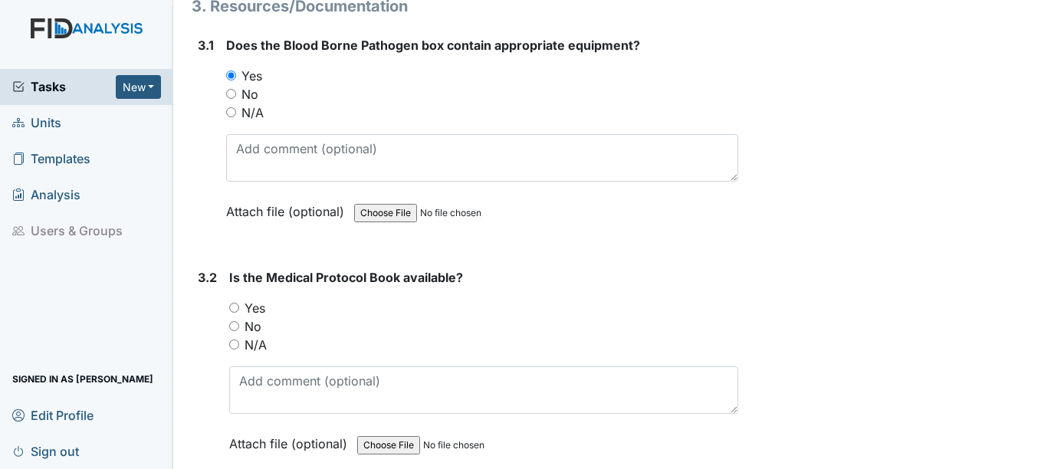
click at [258, 310] on label "Yes" at bounding box center [255, 308] width 21 height 18
click at [239, 310] on input "Yes" at bounding box center [234, 308] width 10 height 10
radio input "true"
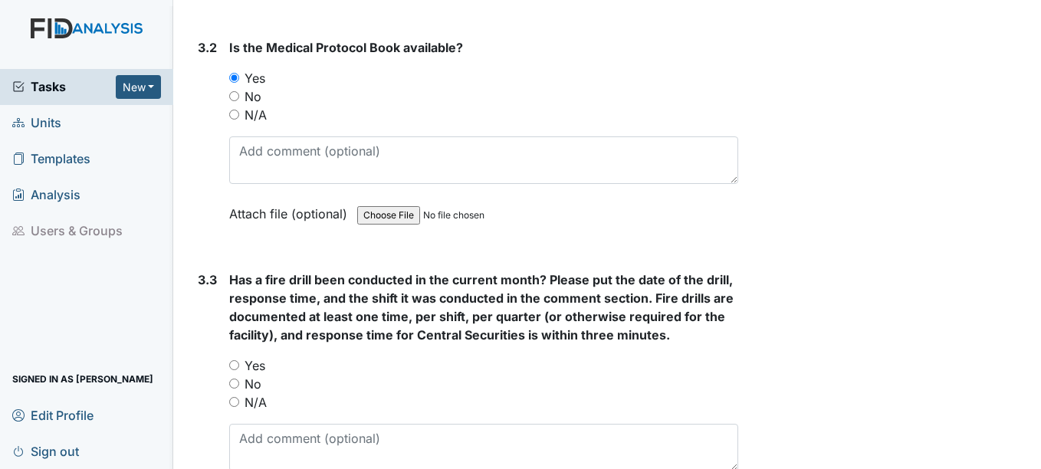
scroll to position [6593, 0]
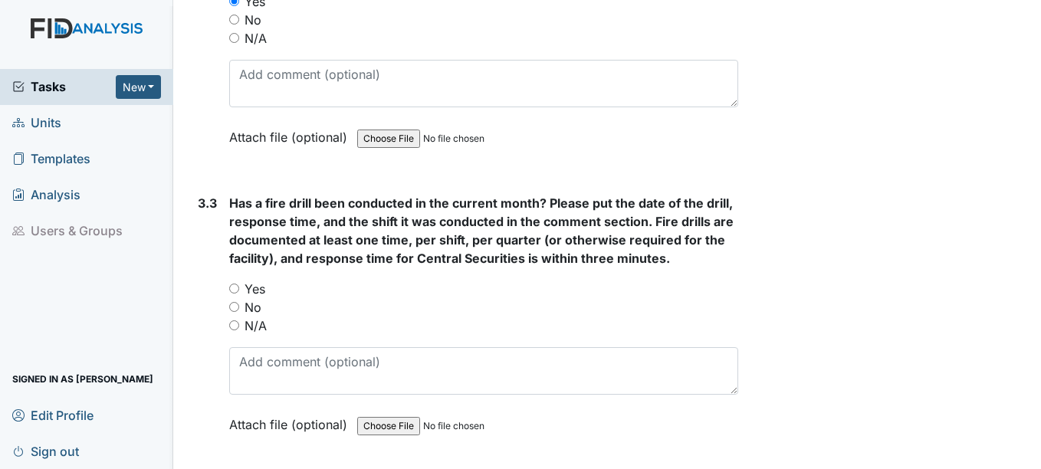
click at [255, 293] on label "Yes" at bounding box center [255, 289] width 21 height 18
click at [239, 293] on input "Yes" at bounding box center [234, 289] width 10 height 10
radio input "true"
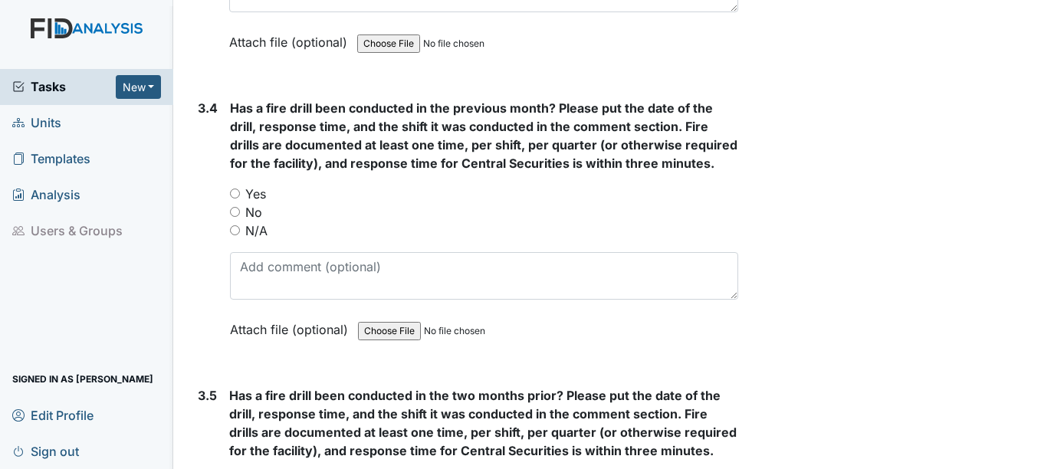
scroll to position [6976, 0]
click at [247, 192] on label "Yes" at bounding box center [255, 193] width 21 height 18
click at [240, 192] on input "Yes" at bounding box center [235, 193] width 10 height 10
radio input "true"
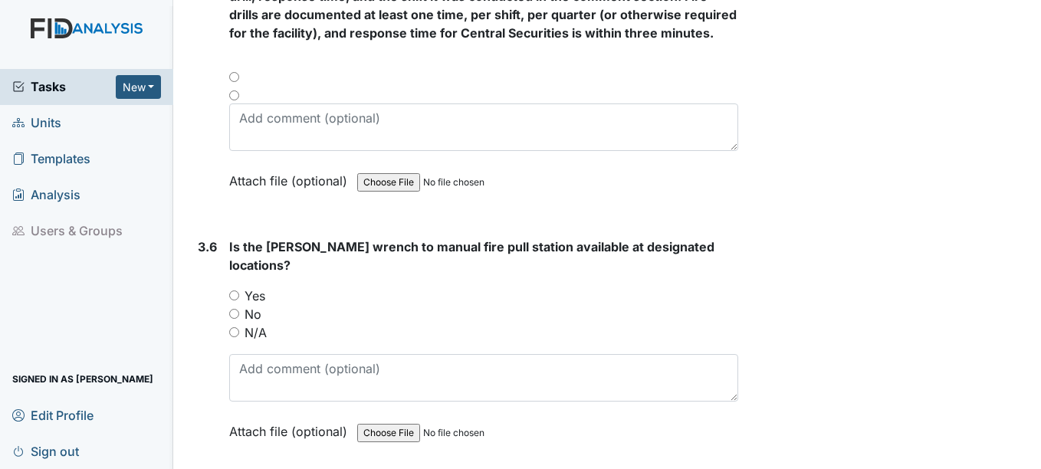
scroll to position [7436, 0]
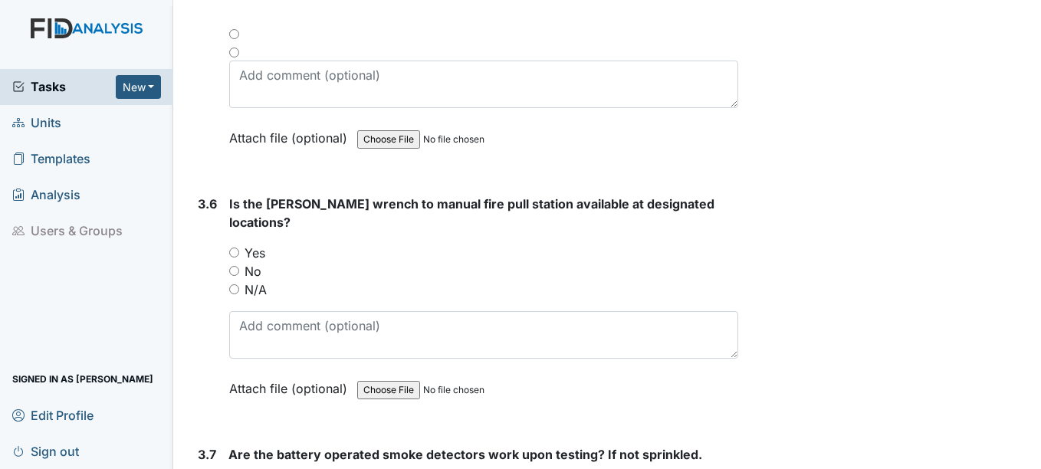
click at [258, 281] on label "N/A" at bounding box center [256, 290] width 22 height 18
click at [239, 284] on input "N/A" at bounding box center [234, 289] width 10 height 10
radio input "true"
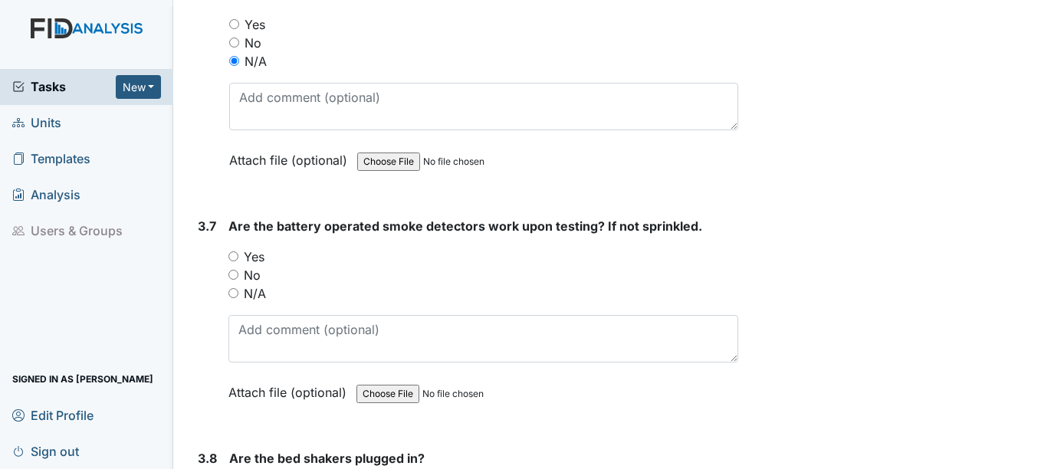
scroll to position [7666, 0]
click at [256, 246] on label "Yes" at bounding box center [254, 255] width 21 height 18
click at [238, 250] on input "Yes" at bounding box center [233, 255] width 10 height 10
radio input "true"
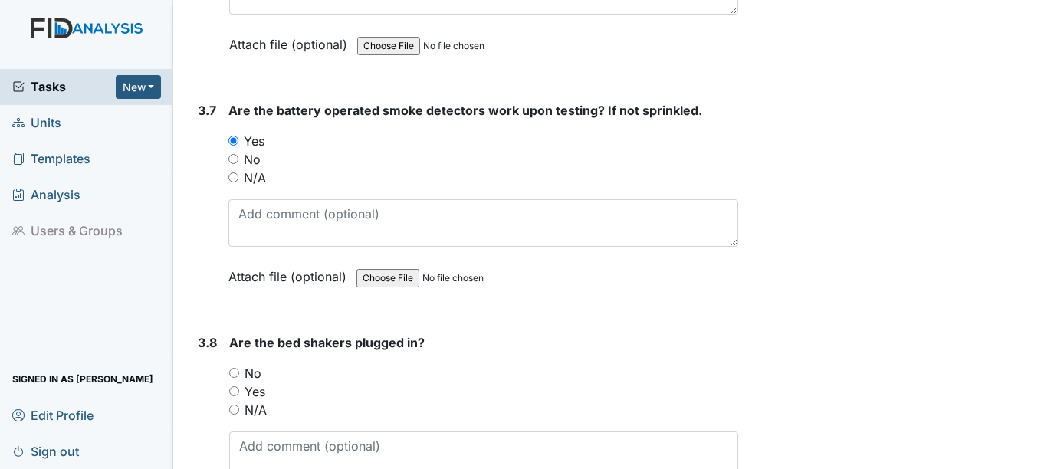
scroll to position [7896, 0]
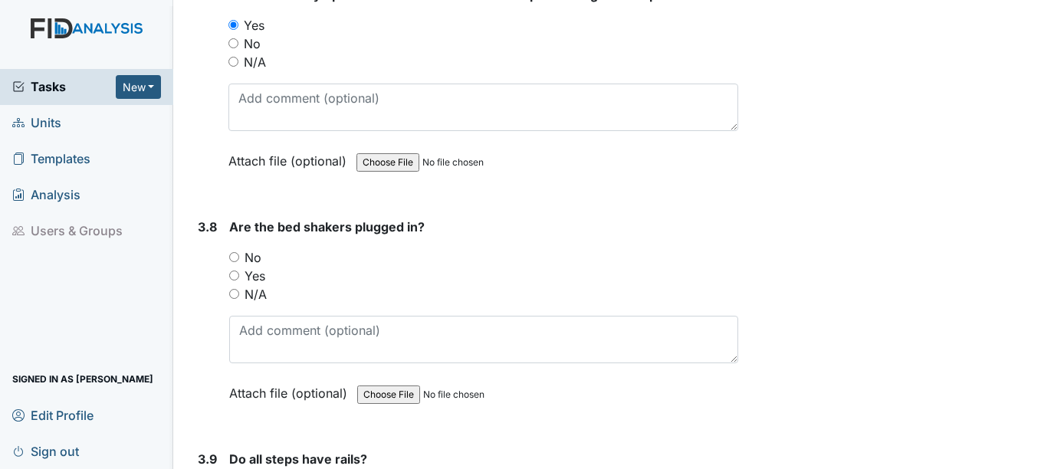
click at [264, 285] on label "N/A" at bounding box center [256, 294] width 22 height 18
click at [239, 289] on input "N/A" at bounding box center [234, 294] width 10 height 10
radio input "true"
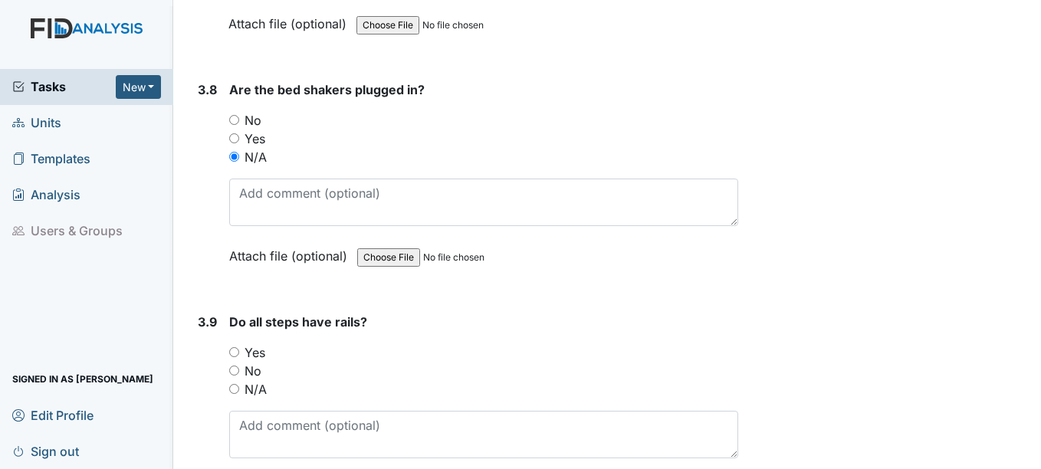
scroll to position [8126, 0]
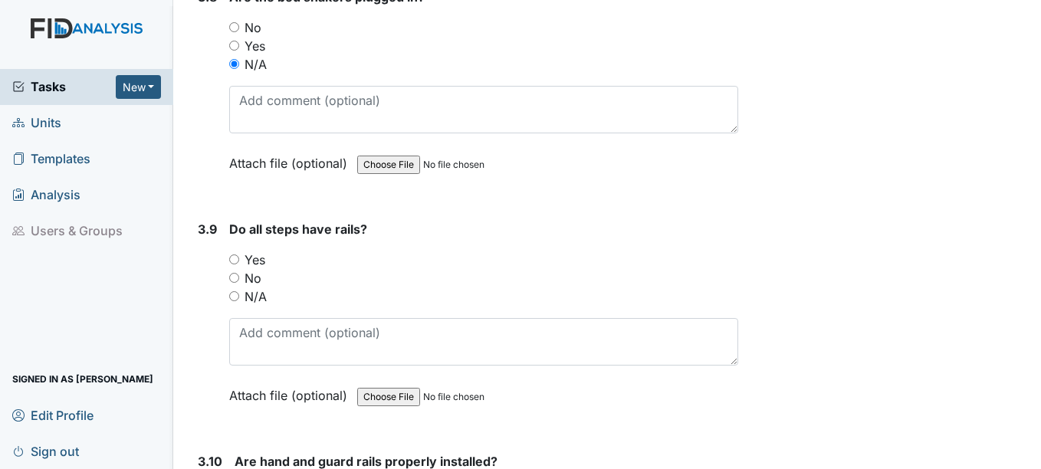
click at [264, 287] on label "N/A" at bounding box center [256, 296] width 22 height 18
click at [239, 291] on input "N/A" at bounding box center [234, 296] width 10 height 10
radio input "true"
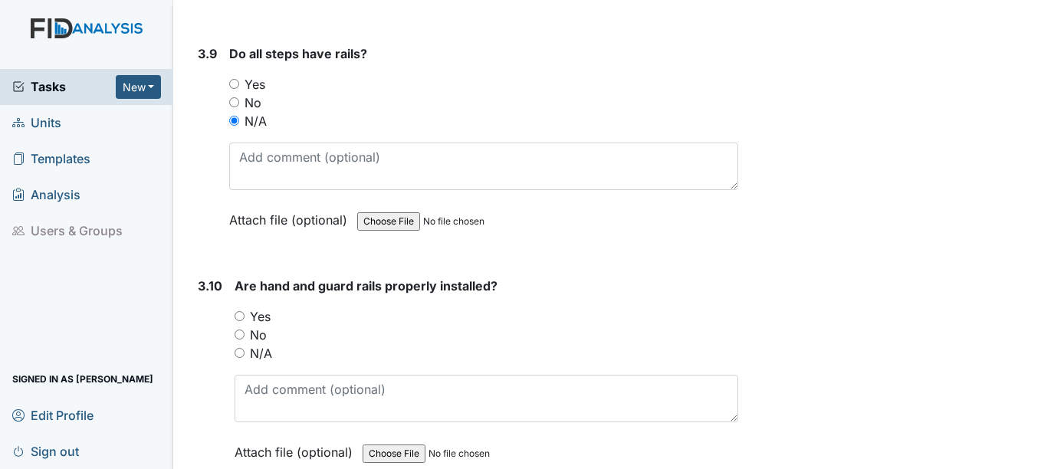
scroll to position [8356, 0]
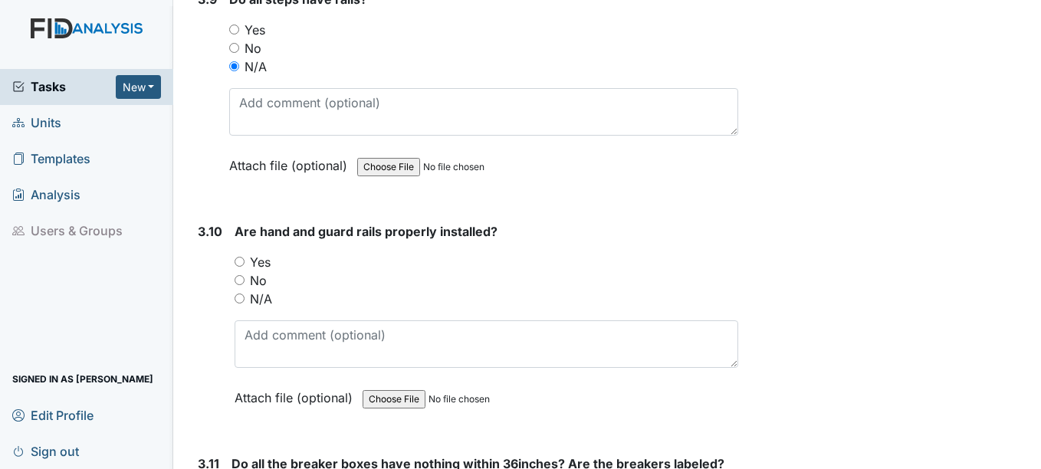
click at [264, 290] on label "N/A" at bounding box center [261, 299] width 22 height 18
click at [245, 294] on input "N/A" at bounding box center [240, 299] width 10 height 10
radio input "true"
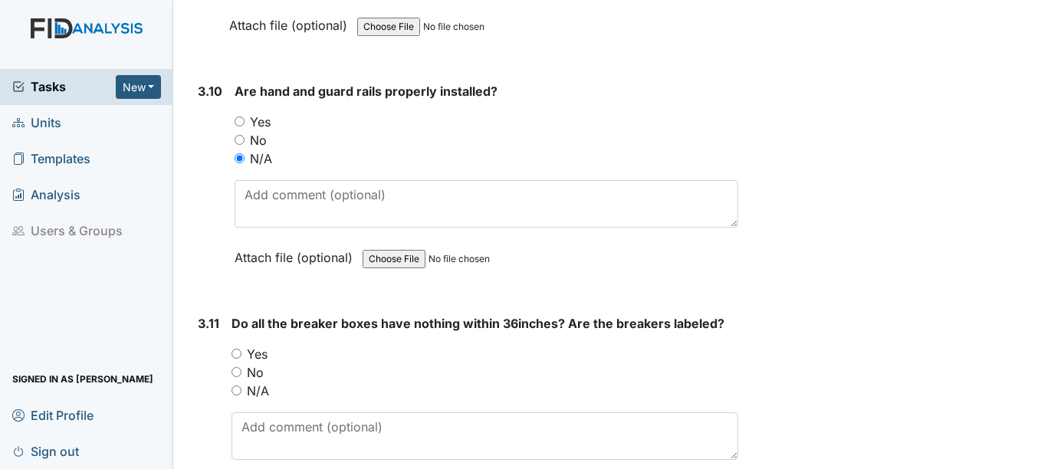
scroll to position [8586, 0]
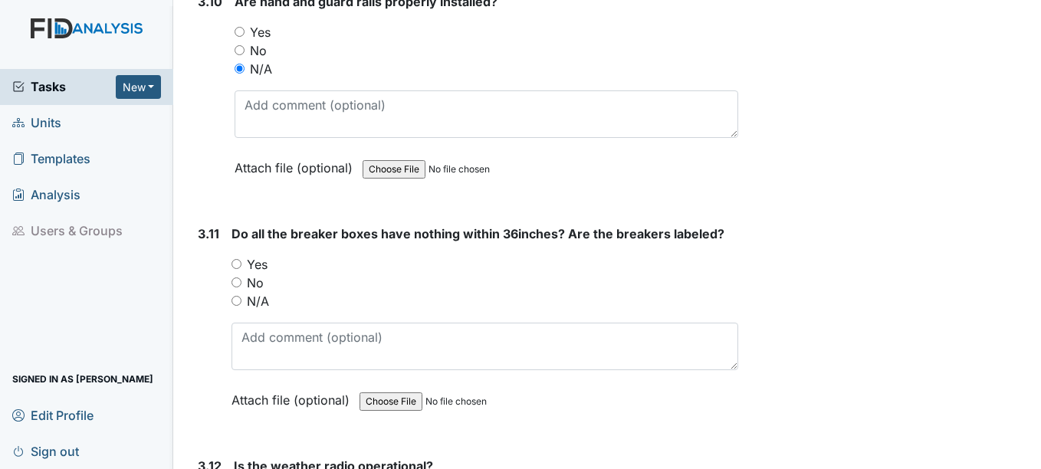
click at [261, 255] on label "Yes" at bounding box center [257, 264] width 21 height 18
click at [241, 259] on input "Yes" at bounding box center [237, 264] width 10 height 10
radio input "true"
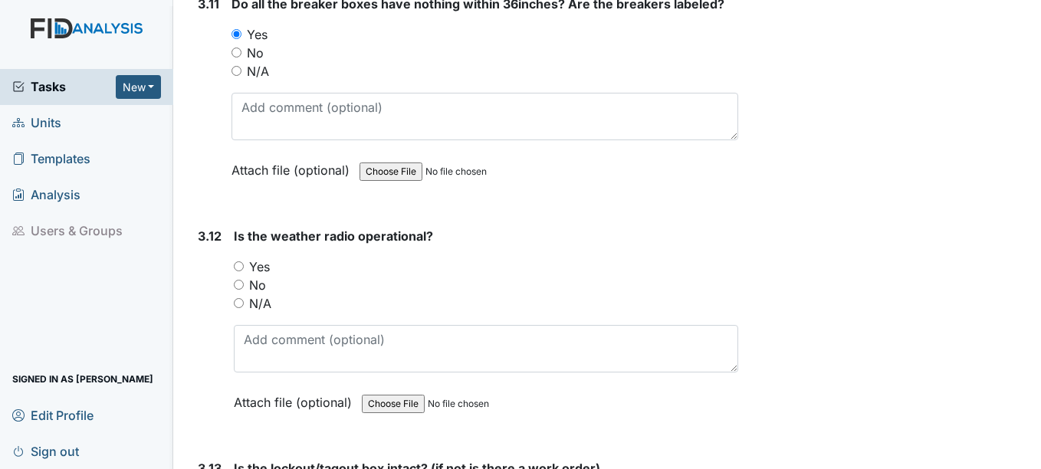
click at [261, 258] on label "Yes" at bounding box center [259, 267] width 21 height 18
click at [244, 261] on input "Yes" at bounding box center [239, 266] width 10 height 10
radio input "true"
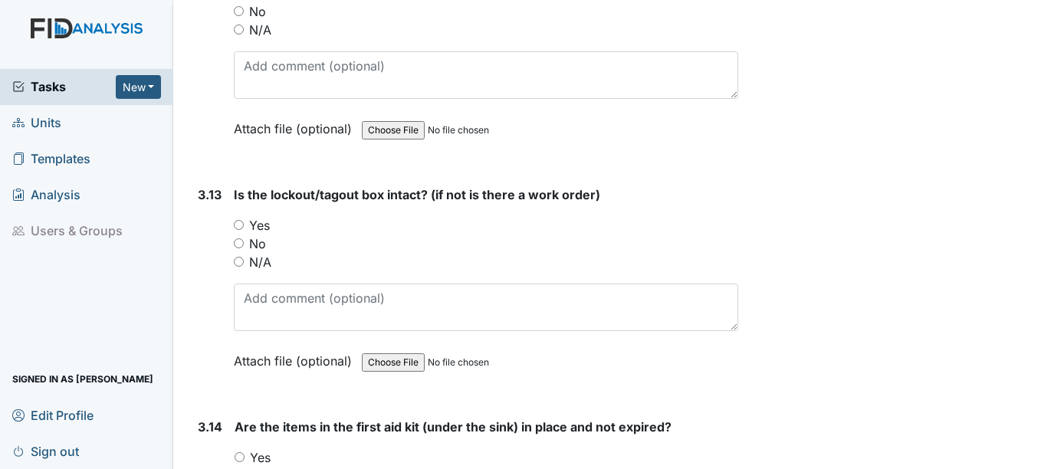
scroll to position [9123, 0]
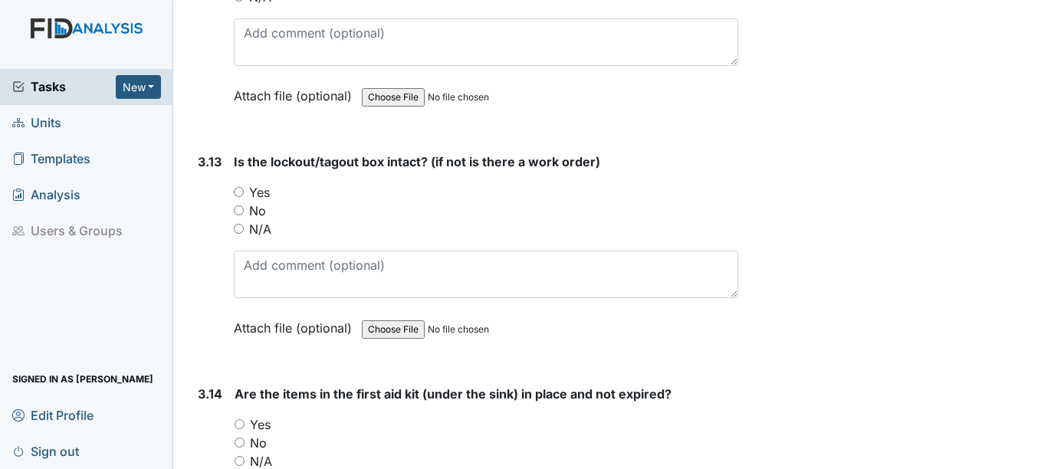
click at [261, 183] on label "Yes" at bounding box center [259, 192] width 21 height 18
click at [244, 187] on input "Yes" at bounding box center [239, 192] width 10 height 10
radio input "true"
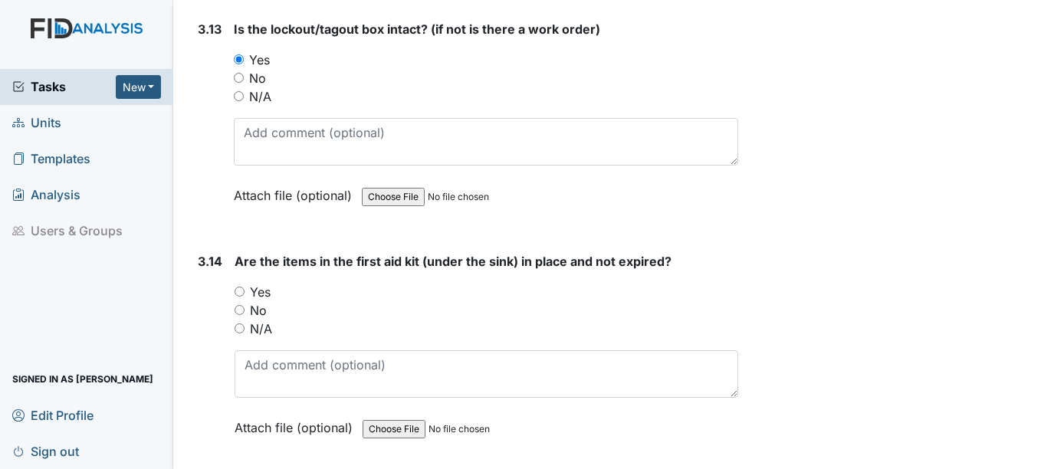
scroll to position [9353, 0]
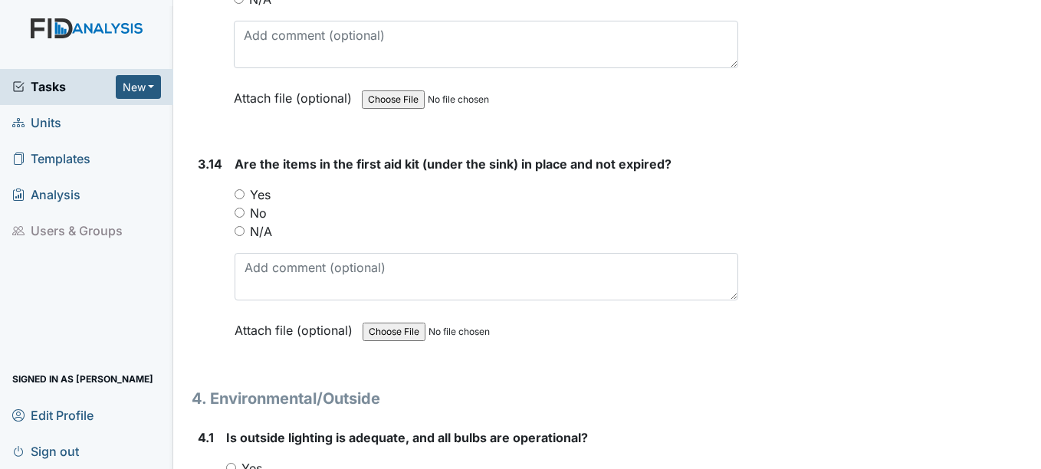
click at [260, 186] on label "Yes" at bounding box center [260, 195] width 21 height 18
click at [245, 189] on input "Yes" at bounding box center [240, 194] width 10 height 10
radio input "true"
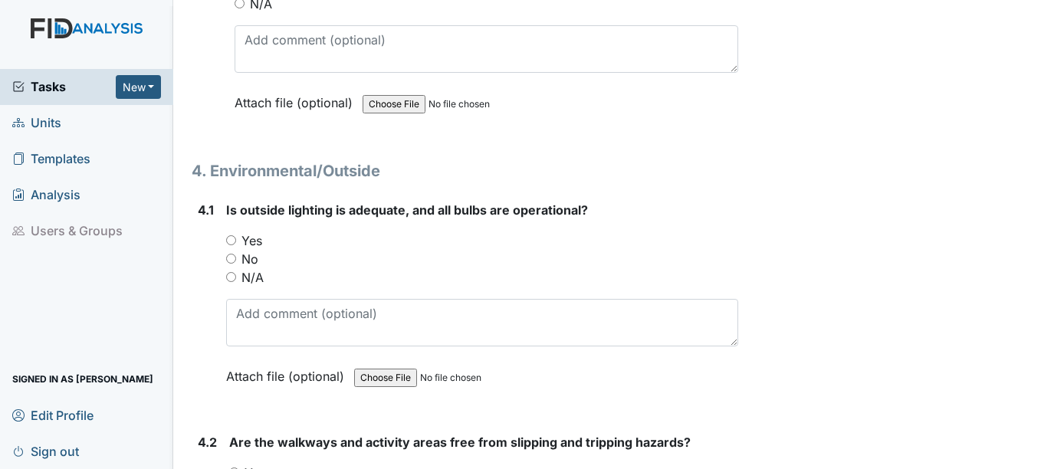
scroll to position [9583, 0]
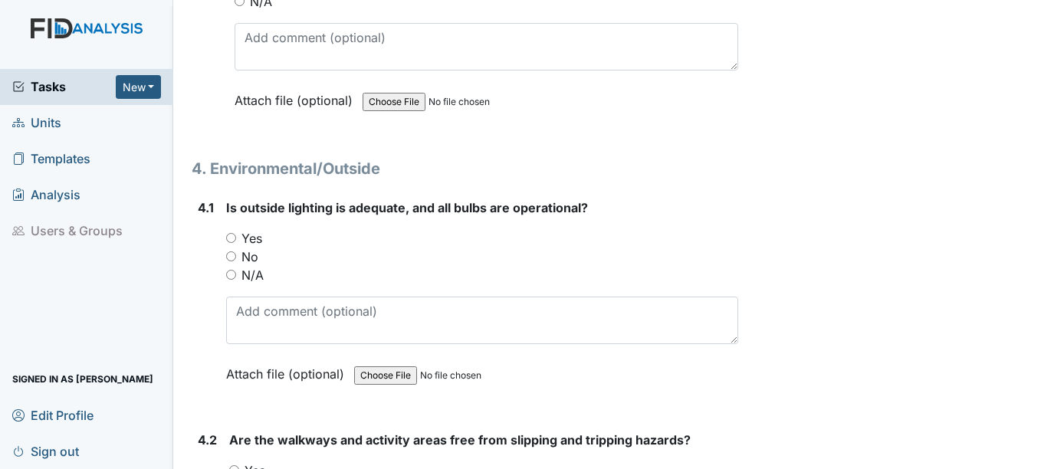
click at [255, 229] on label "Yes" at bounding box center [251, 238] width 21 height 18
click at [236, 233] on input "Yes" at bounding box center [231, 238] width 10 height 10
radio input "true"
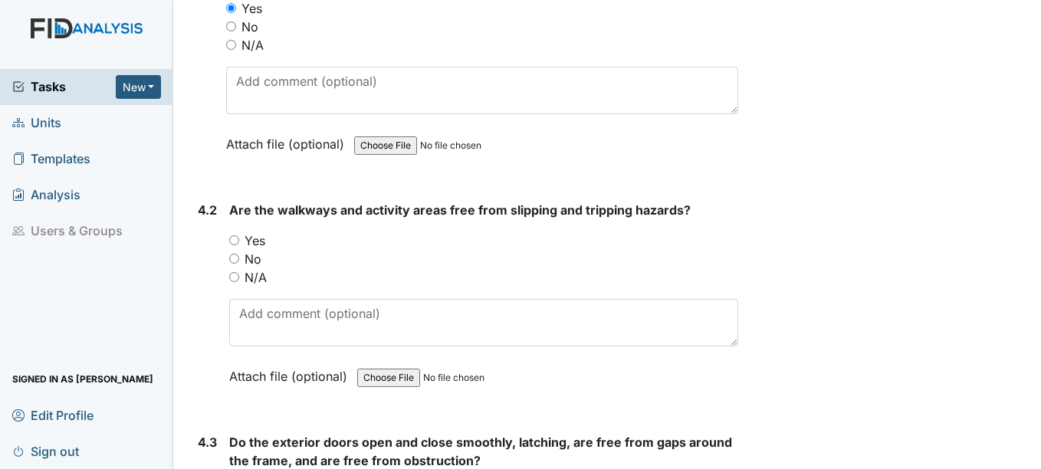
click at [255, 232] on label "Yes" at bounding box center [255, 241] width 21 height 18
click at [239, 235] on input "Yes" at bounding box center [234, 240] width 10 height 10
radio input "true"
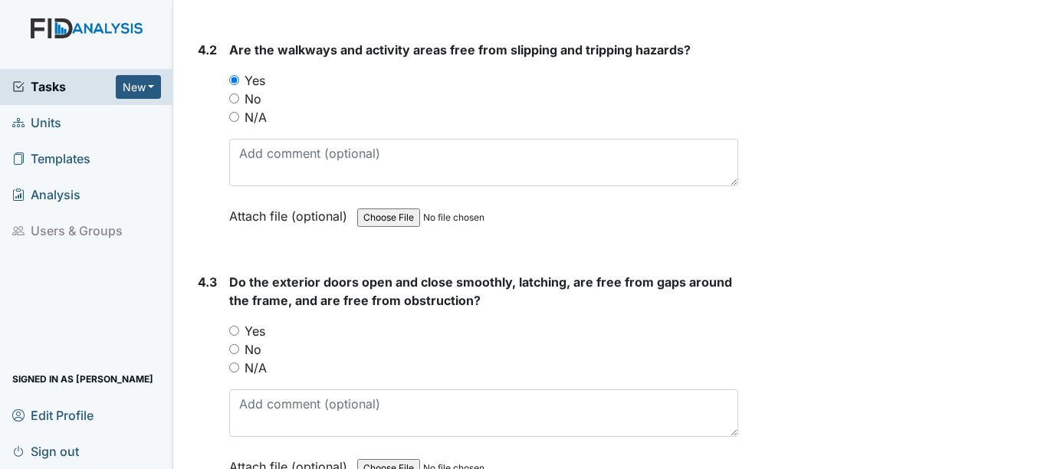
scroll to position [10043, 0]
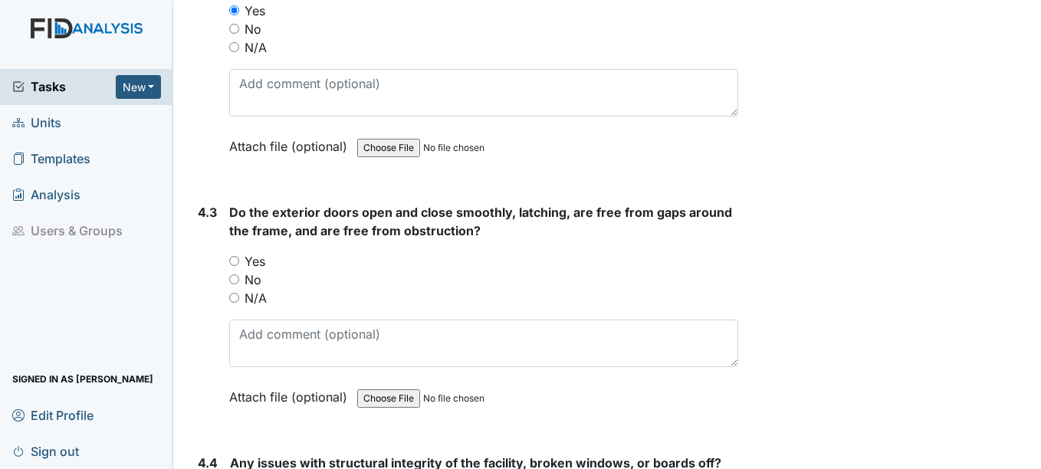
click at [255, 252] on label "Yes" at bounding box center [255, 261] width 21 height 18
click at [239, 256] on input "Yes" at bounding box center [234, 261] width 10 height 10
radio input "true"
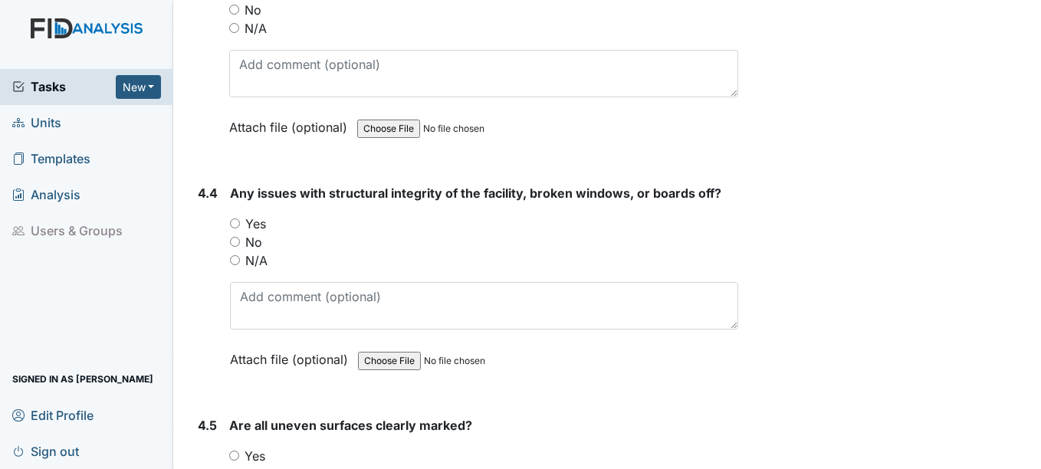
scroll to position [10350, 0]
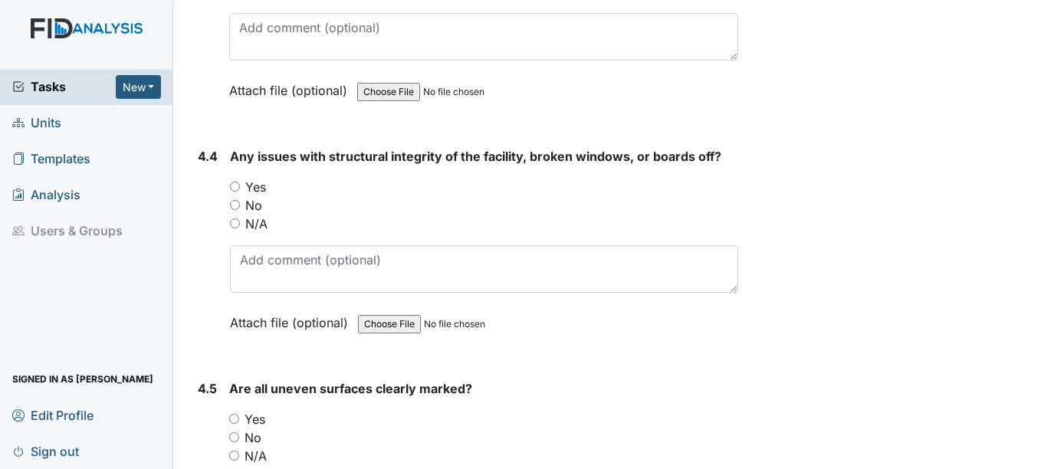
click at [258, 196] on label "No" at bounding box center [253, 205] width 17 height 18
click at [240, 200] on input "No" at bounding box center [235, 205] width 10 height 10
radio input "true"
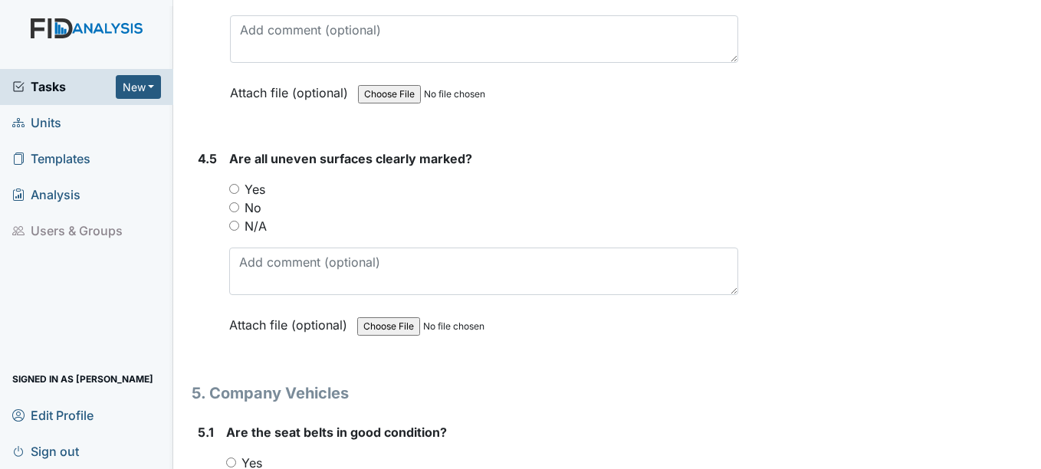
click at [255, 217] on label "N/A" at bounding box center [256, 226] width 22 height 18
click at [239, 221] on input "N/A" at bounding box center [234, 226] width 10 height 10
radio input "true"
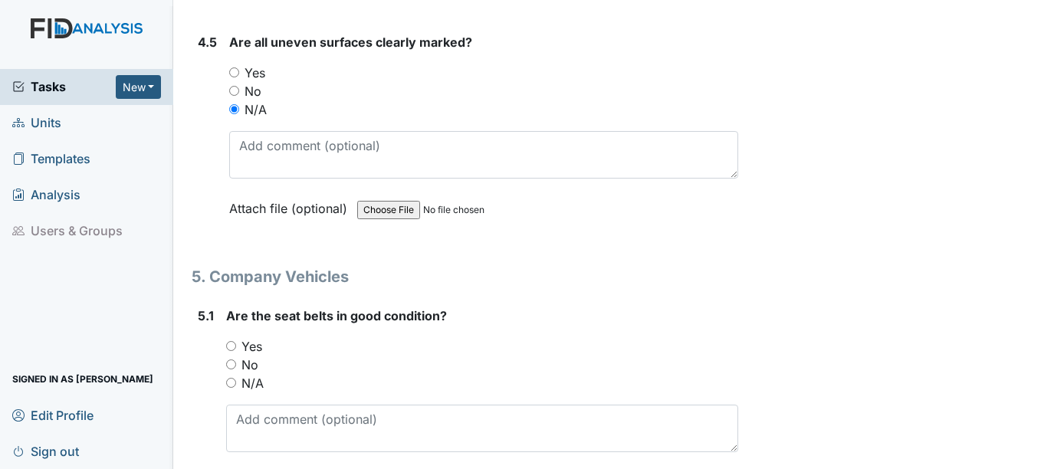
scroll to position [10810, 0]
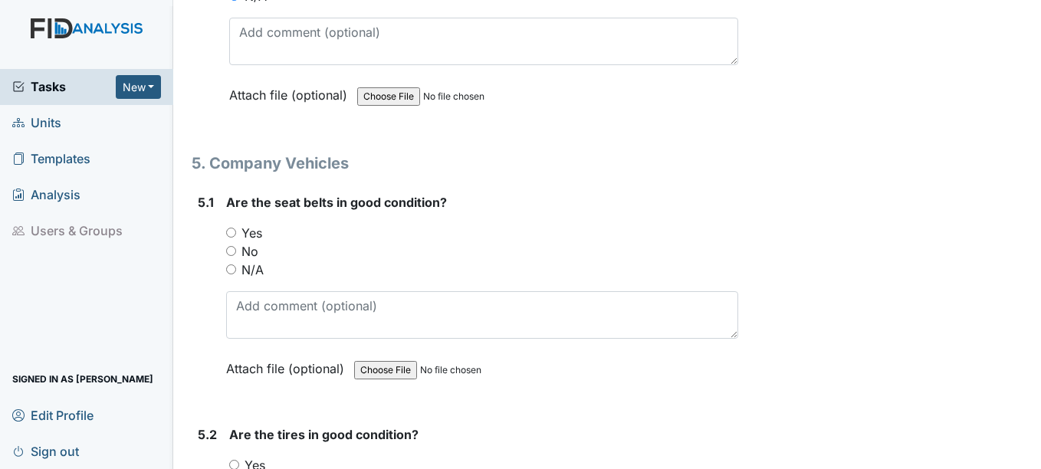
click at [255, 261] on label "N/A" at bounding box center [252, 270] width 22 height 18
click at [236, 264] on input "N/A" at bounding box center [231, 269] width 10 height 10
radio input "true"
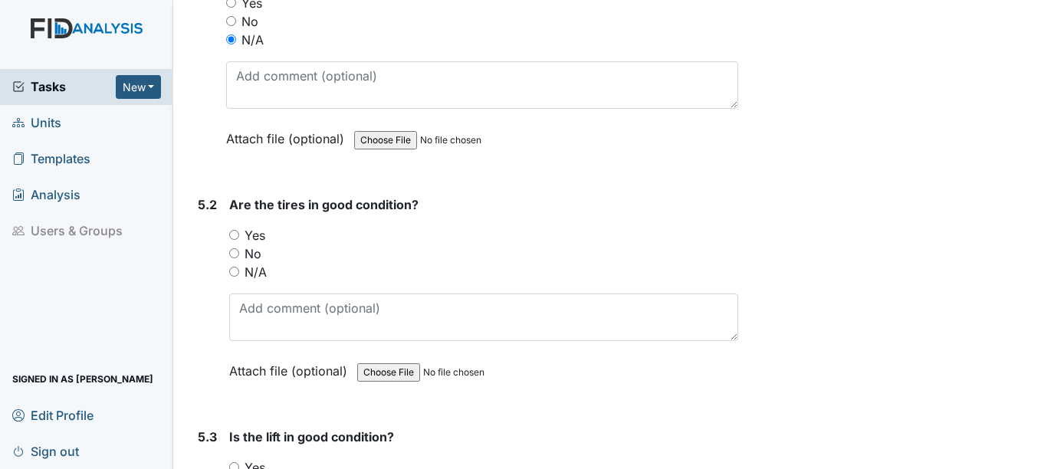
click at [254, 263] on label "N/A" at bounding box center [256, 272] width 22 height 18
click at [239, 267] on input "N/A" at bounding box center [234, 272] width 10 height 10
radio input "true"
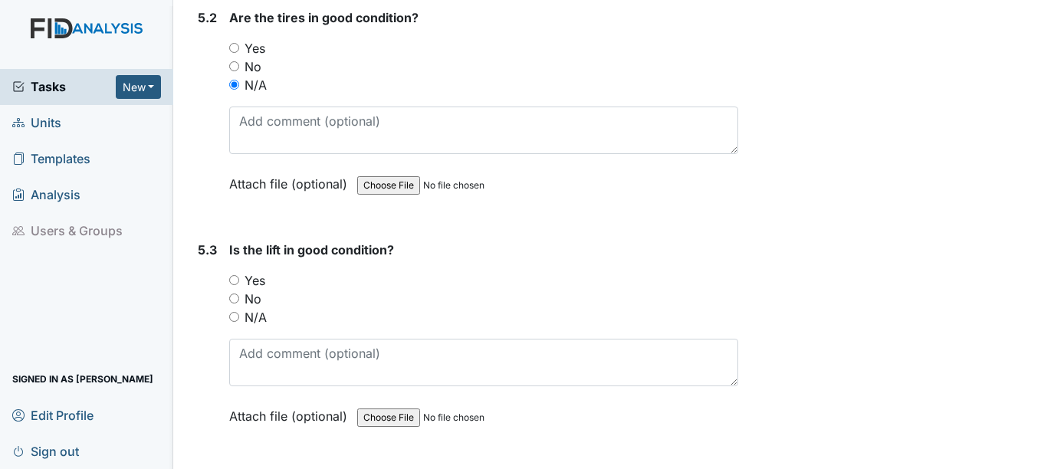
scroll to position [11270, 0]
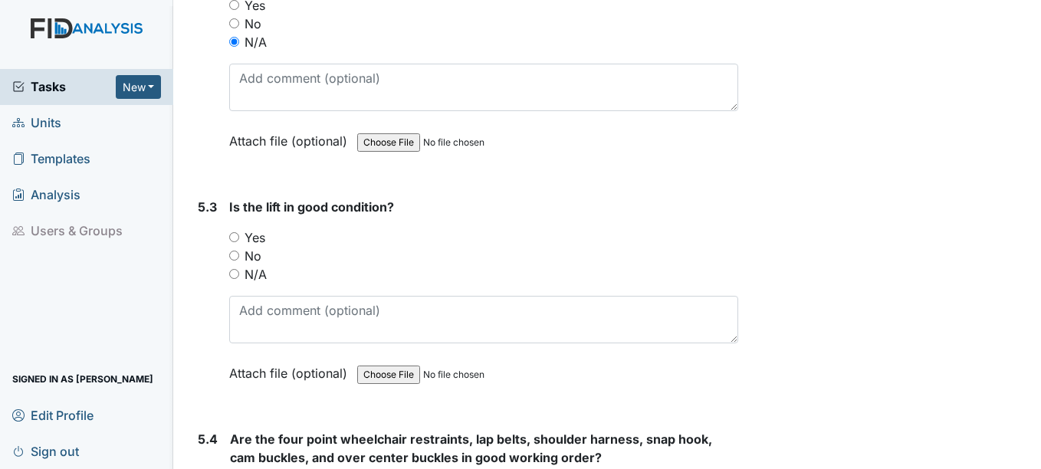
click at [253, 265] on label "N/A" at bounding box center [256, 274] width 22 height 18
click at [239, 269] on input "N/A" at bounding box center [234, 274] width 10 height 10
radio input "true"
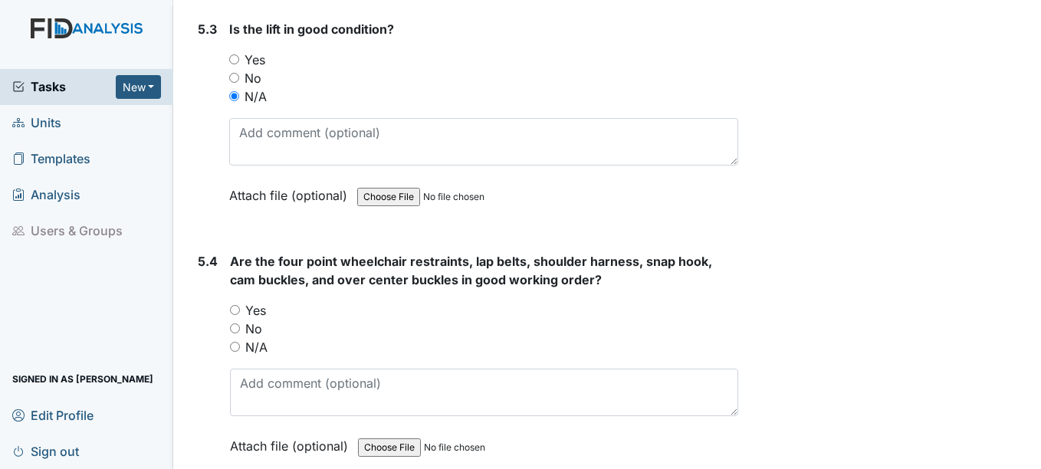
scroll to position [11500, 0]
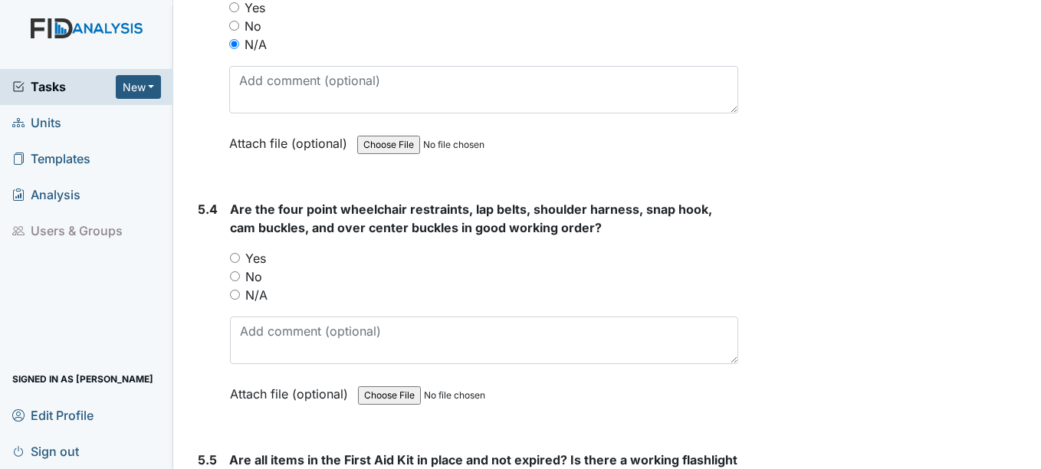
click at [253, 286] on label "N/A" at bounding box center [256, 295] width 22 height 18
click at [240, 290] on input "N/A" at bounding box center [235, 295] width 10 height 10
radio input "true"
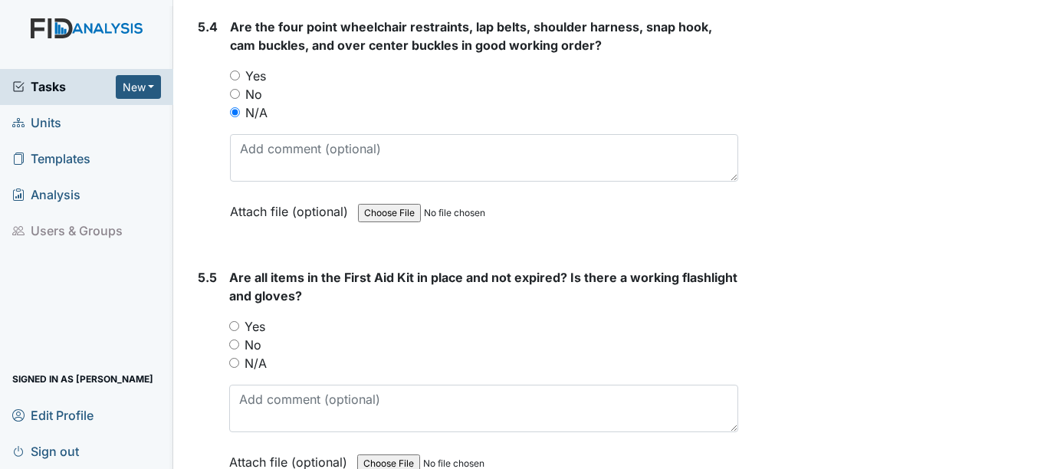
scroll to position [11730, 0]
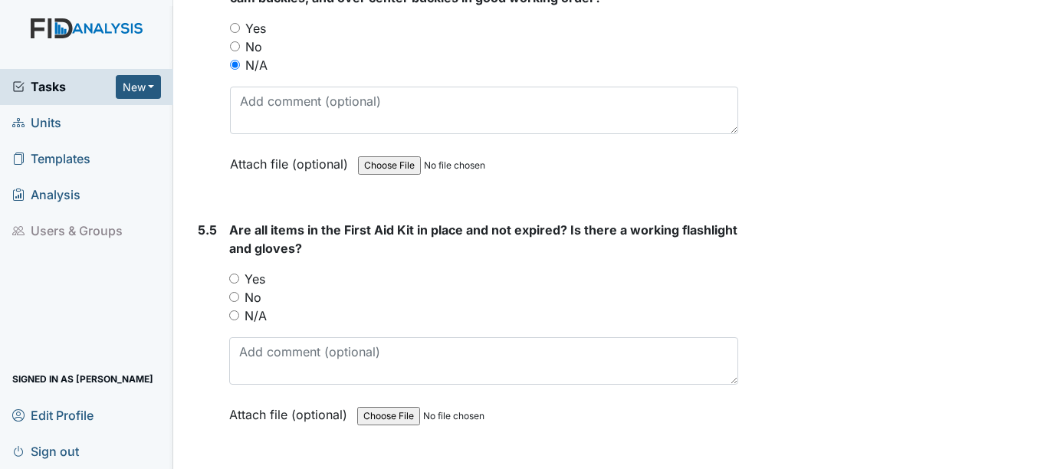
click at [251, 307] on label "N/A" at bounding box center [256, 316] width 22 height 18
click at [239, 310] on input "N/A" at bounding box center [234, 315] width 10 height 10
radio input "true"
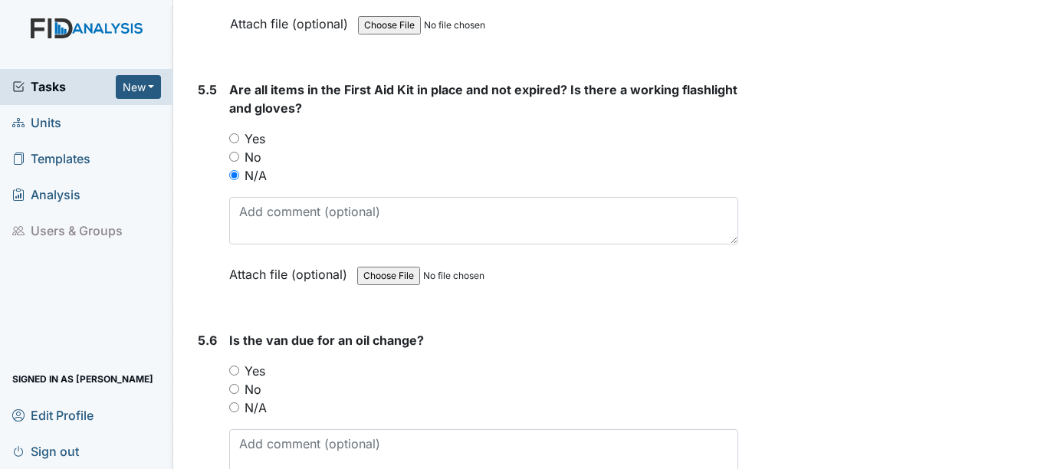
scroll to position [11883, 0]
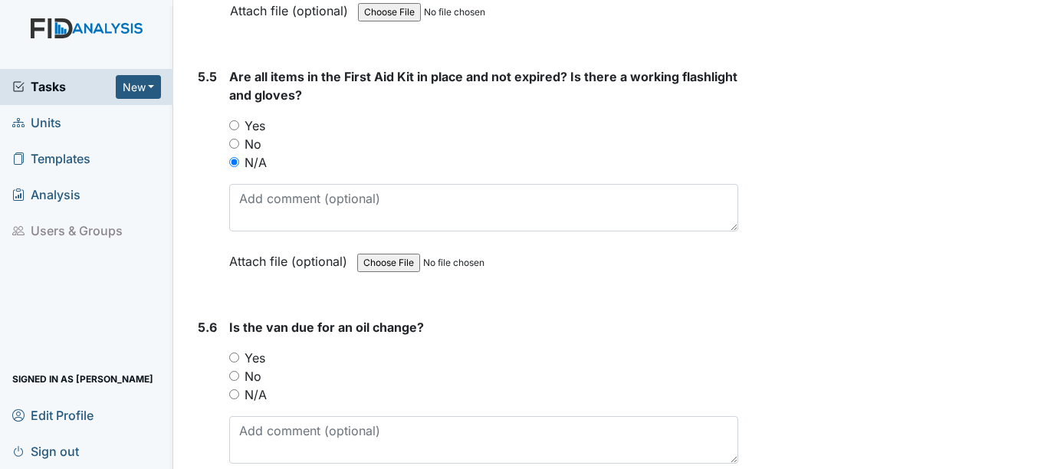
drag, startPoint x: 268, startPoint y: 382, endPoint x: 269, endPoint y: 374, distance: 7.7
click at [268, 386] on div "N/A" at bounding box center [483, 395] width 508 height 18
click at [261, 386] on label "N/A" at bounding box center [256, 395] width 22 height 18
click at [239, 389] on input "N/A" at bounding box center [234, 394] width 10 height 10
radio input "true"
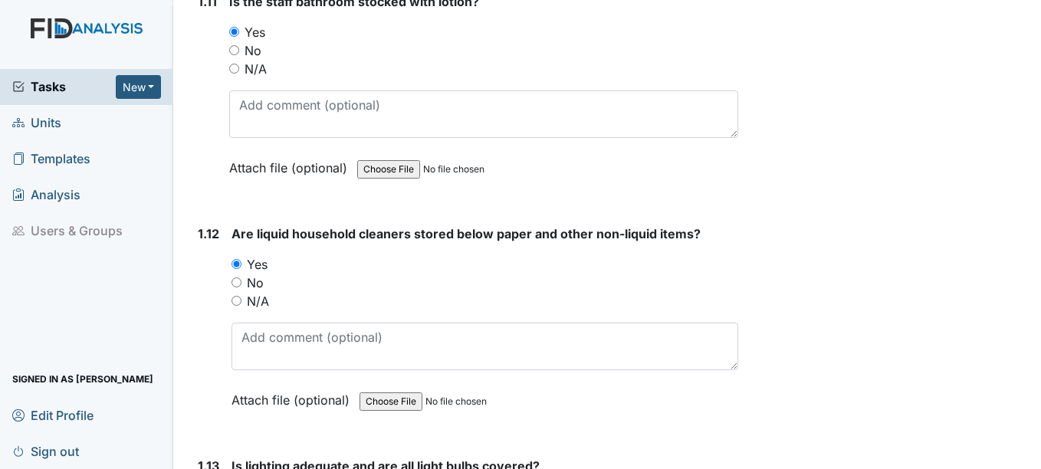
scroll to position [0, 0]
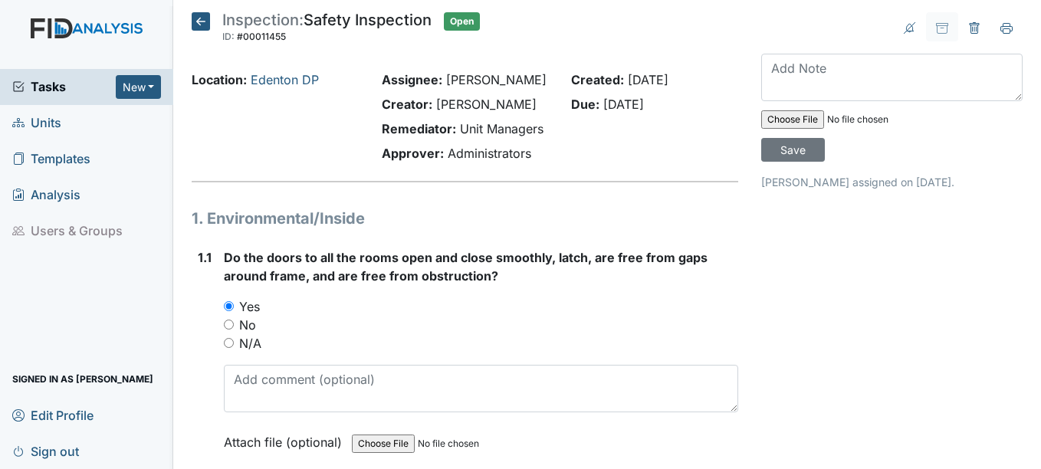
click at [207, 21] on icon at bounding box center [201, 21] width 18 height 18
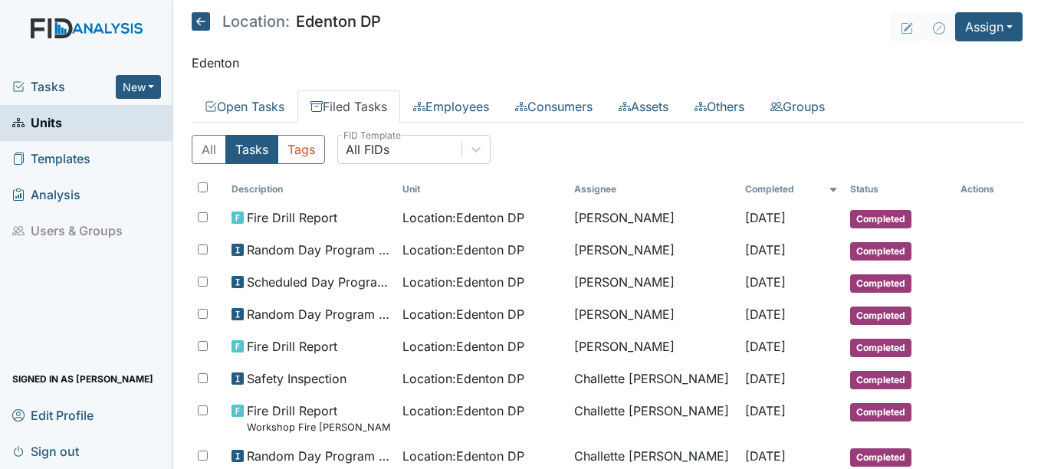
click at [369, 103] on link "Filed Tasks" at bounding box center [348, 106] width 103 height 32
click at [261, 107] on link "Open Tasks" at bounding box center [245, 106] width 106 height 32
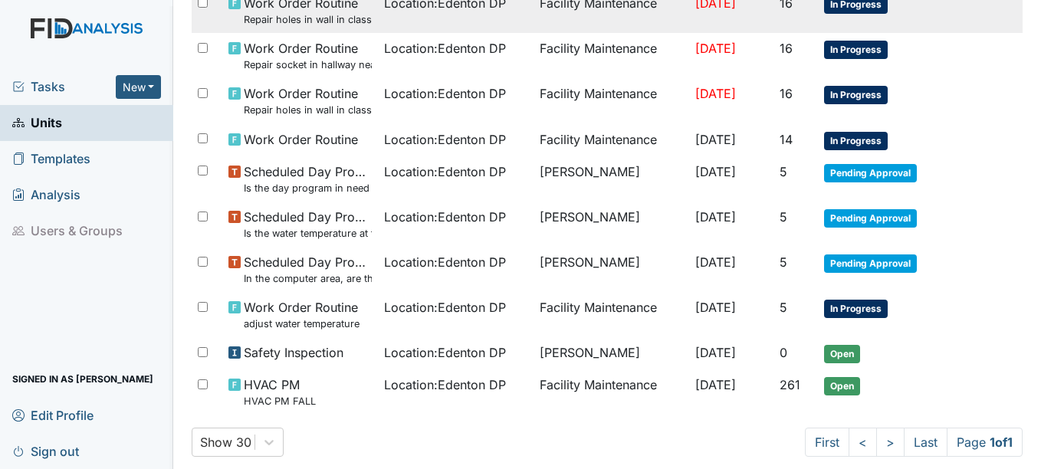
scroll to position [239, 0]
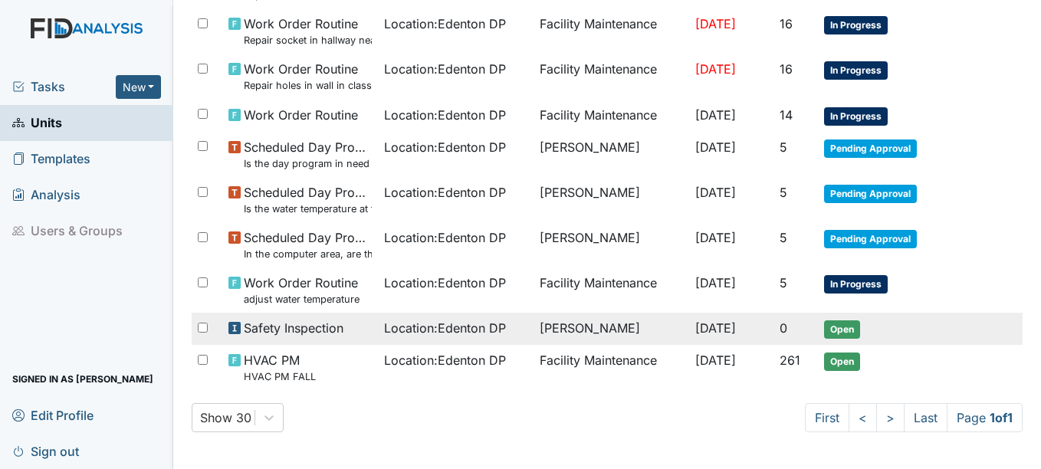
click at [847, 330] on span "Open" at bounding box center [842, 329] width 36 height 18
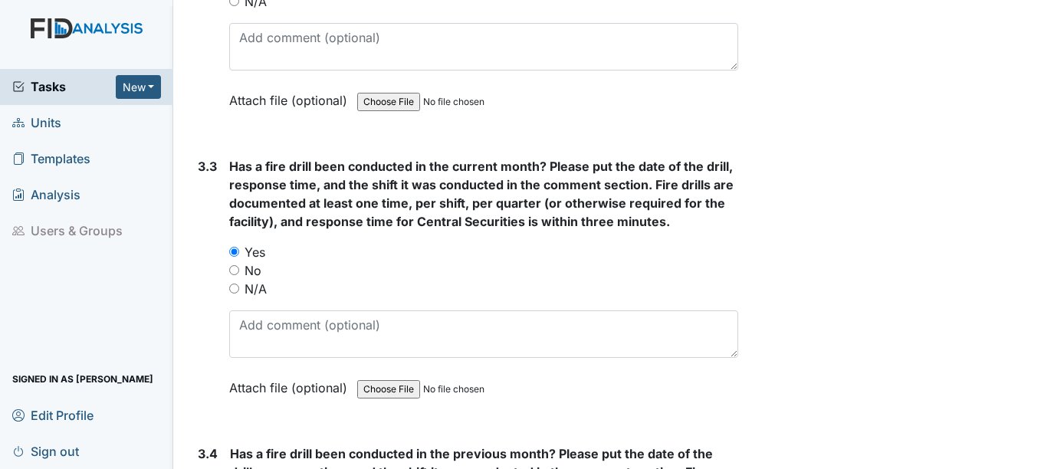
scroll to position [6670, 0]
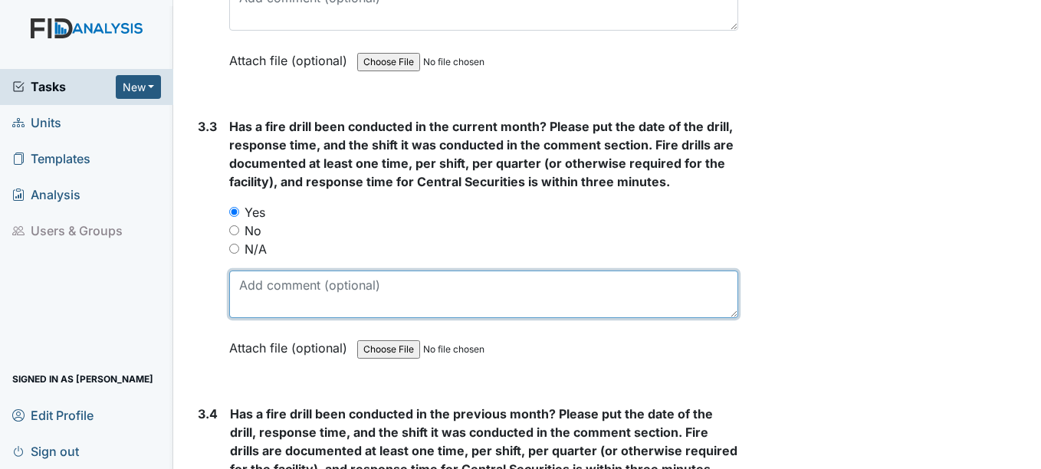
click at [246, 291] on textarea at bounding box center [483, 295] width 508 height 48
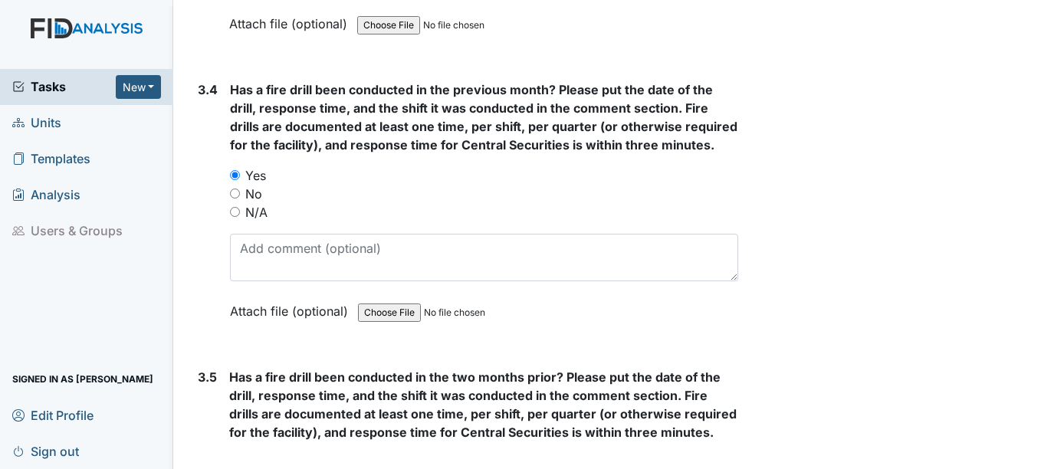
scroll to position [6976, 0]
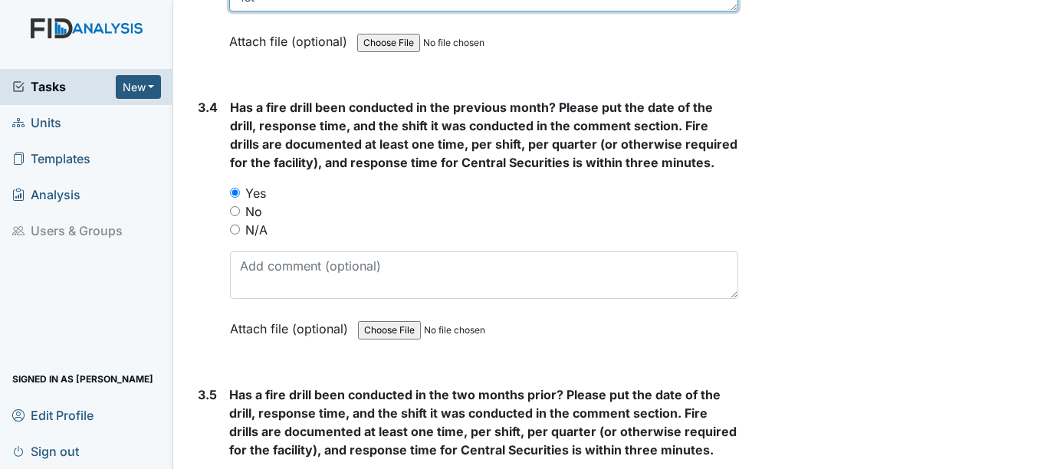
type textarea "9-25-25 1st"
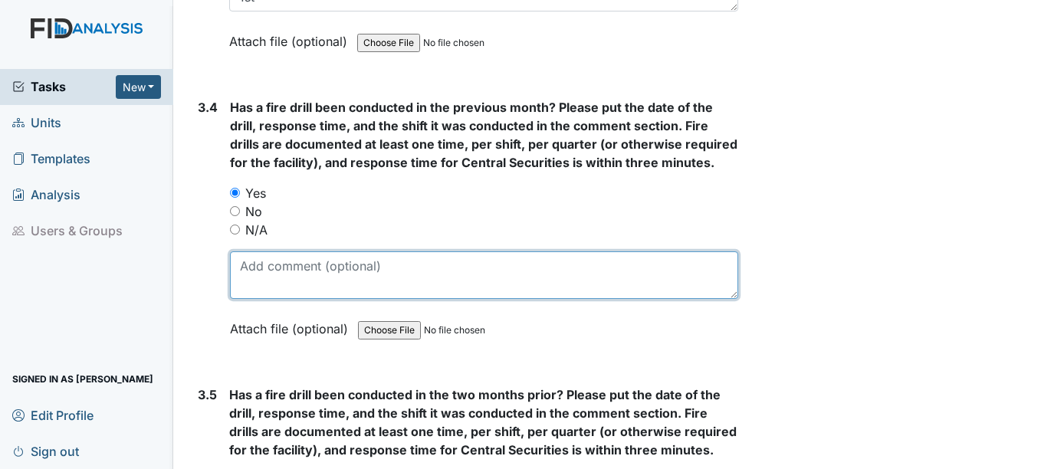
click at [257, 268] on textarea at bounding box center [484, 275] width 508 height 48
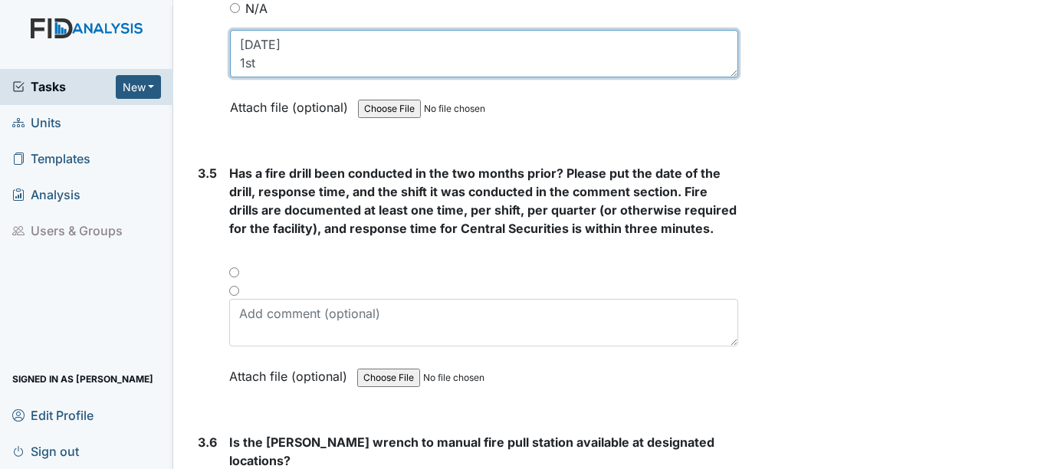
scroll to position [7206, 0]
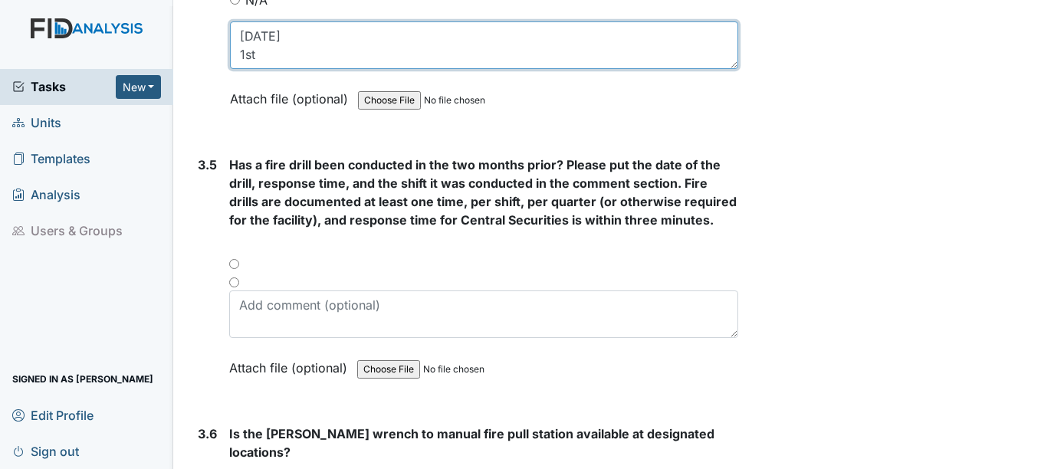
type textarea "8-19-25 1st"
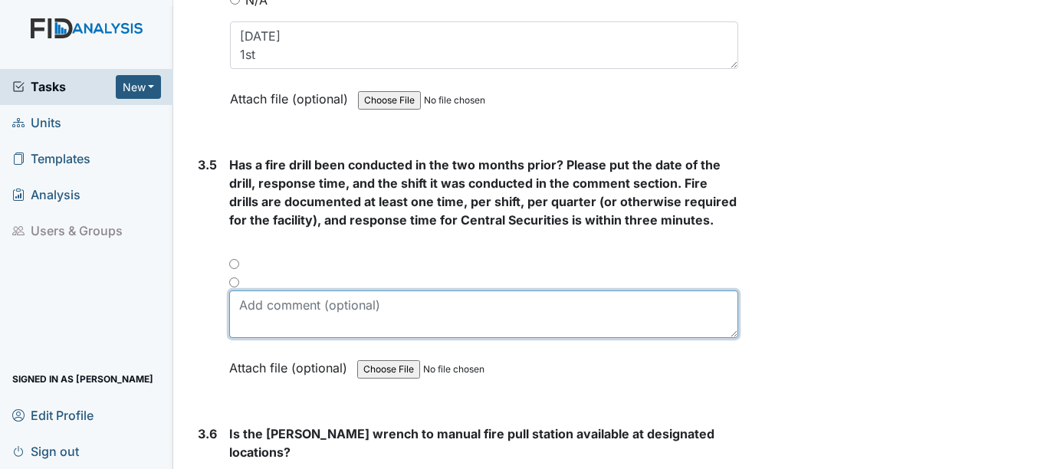
click at [241, 320] on textarea at bounding box center [483, 315] width 508 height 48
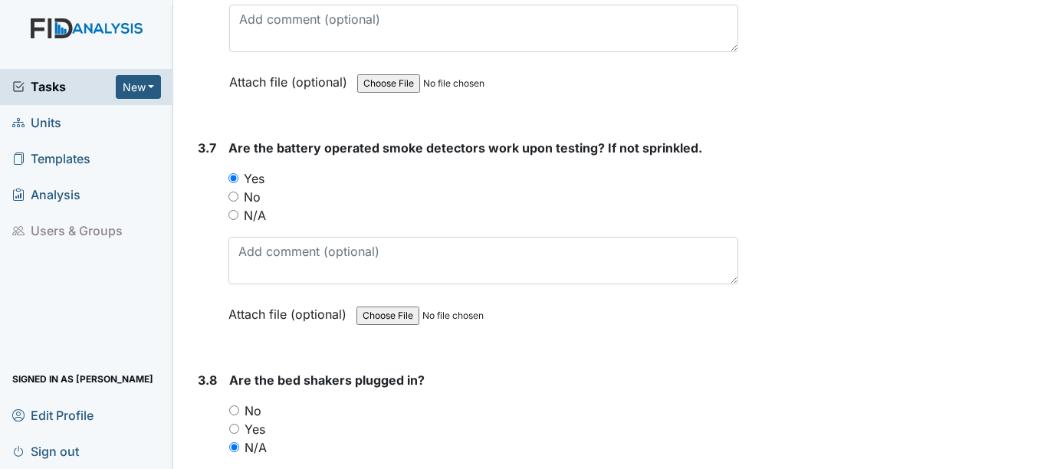
type textarea "7-23-25 1st"
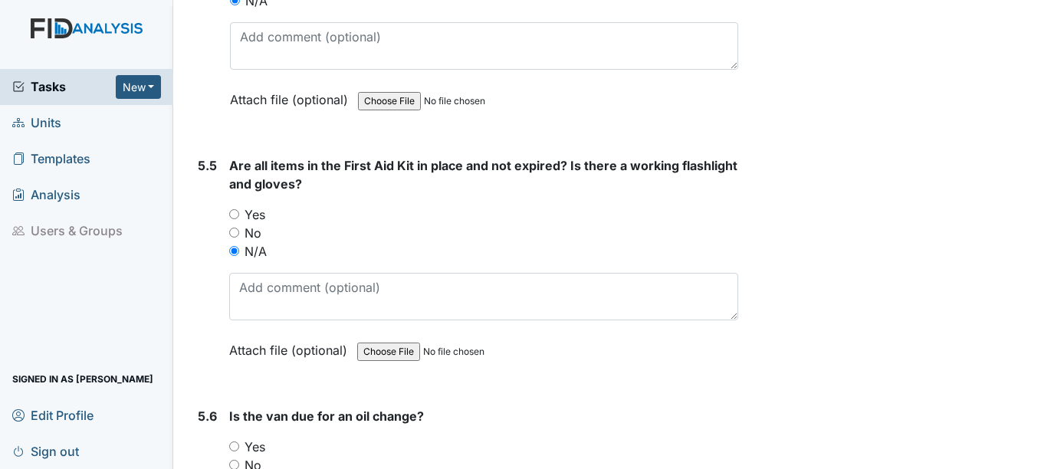
scroll to position [11987, 0]
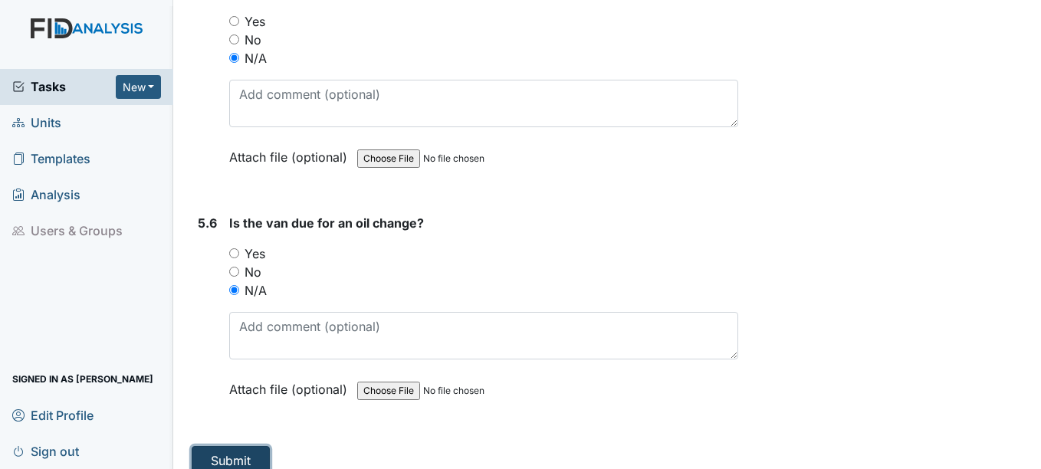
click at [203, 446] on button "Submit" at bounding box center [231, 460] width 78 height 29
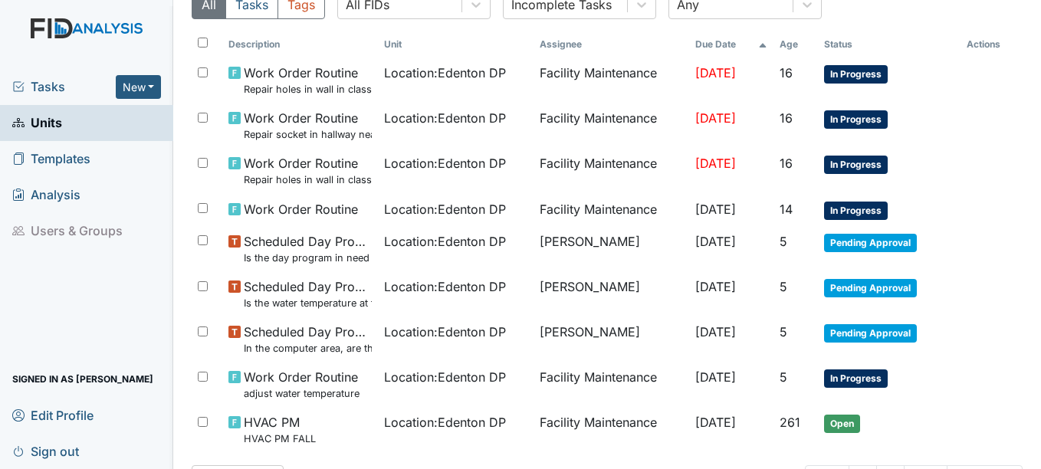
scroll to position [230, 0]
